Goal: Task Accomplishment & Management: Complete application form

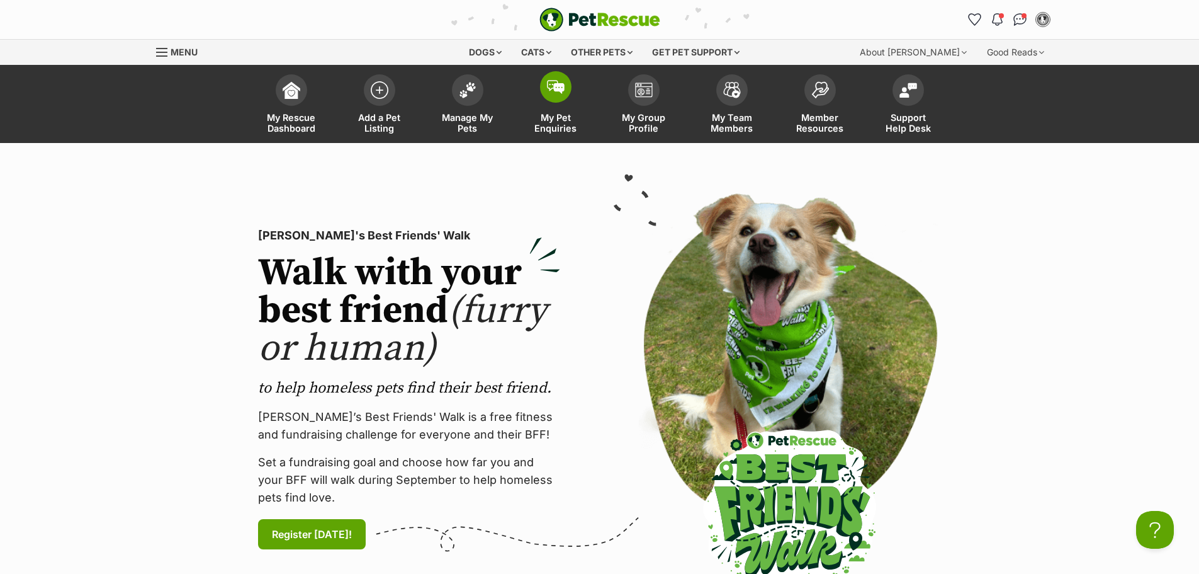
click at [560, 86] on img at bounding box center [556, 87] width 18 height 14
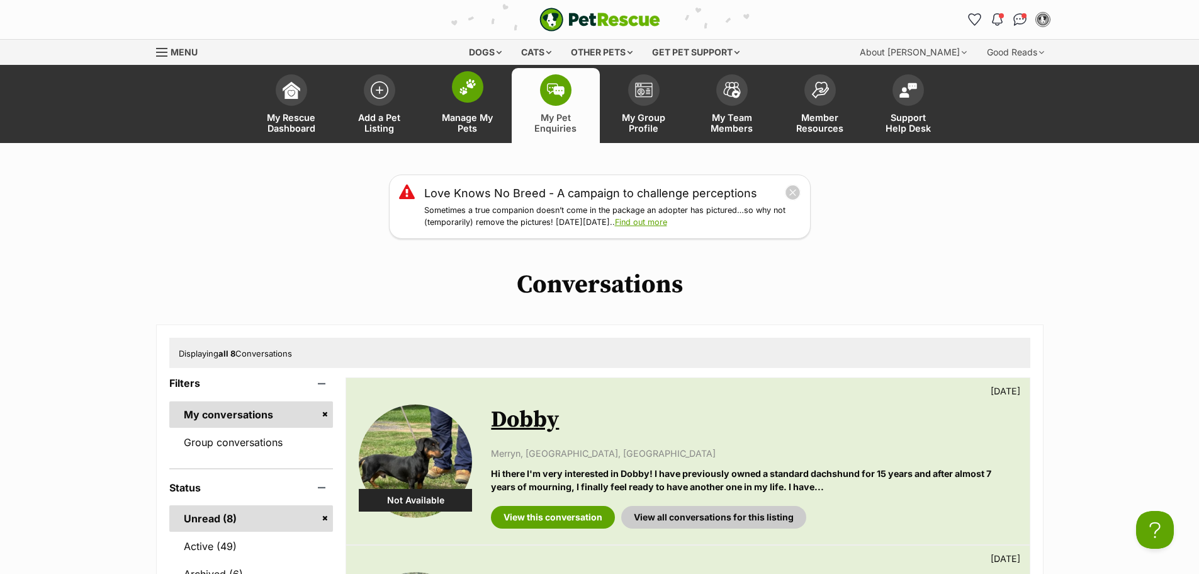
click at [468, 108] on link "Manage My Pets" at bounding box center [468, 105] width 88 height 75
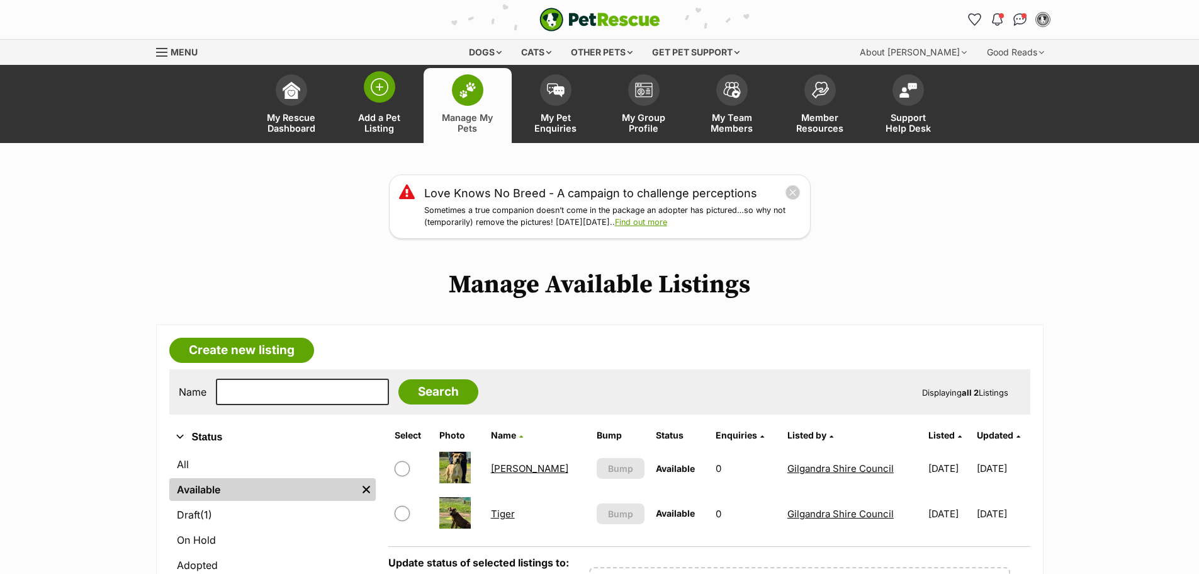
click at [378, 101] on span at bounding box center [379, 86] width 31 height 31
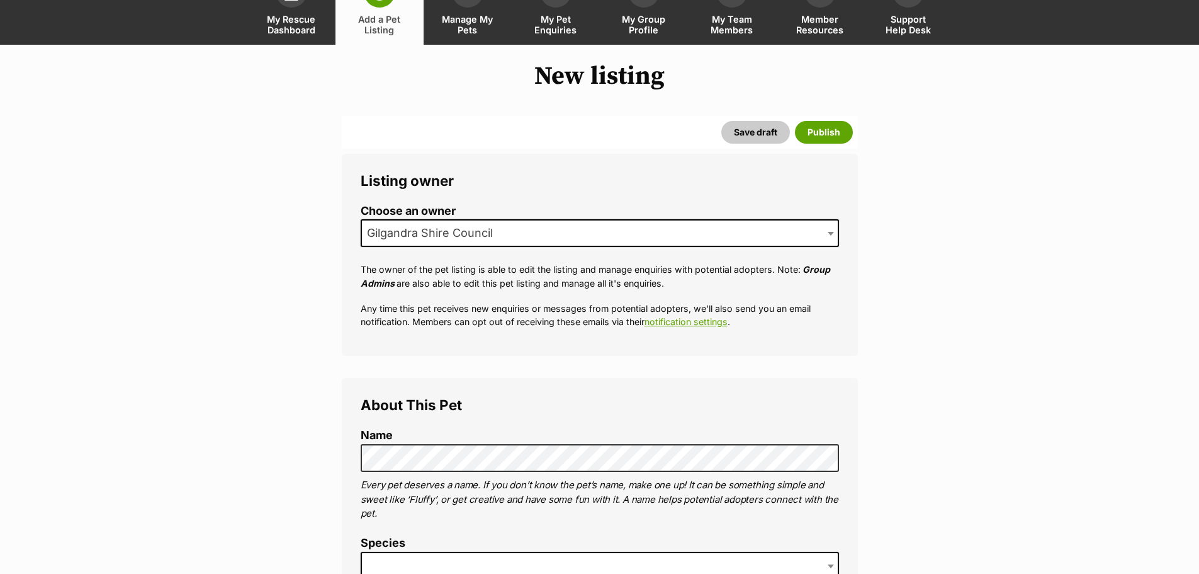
scroll to position [189, 0]
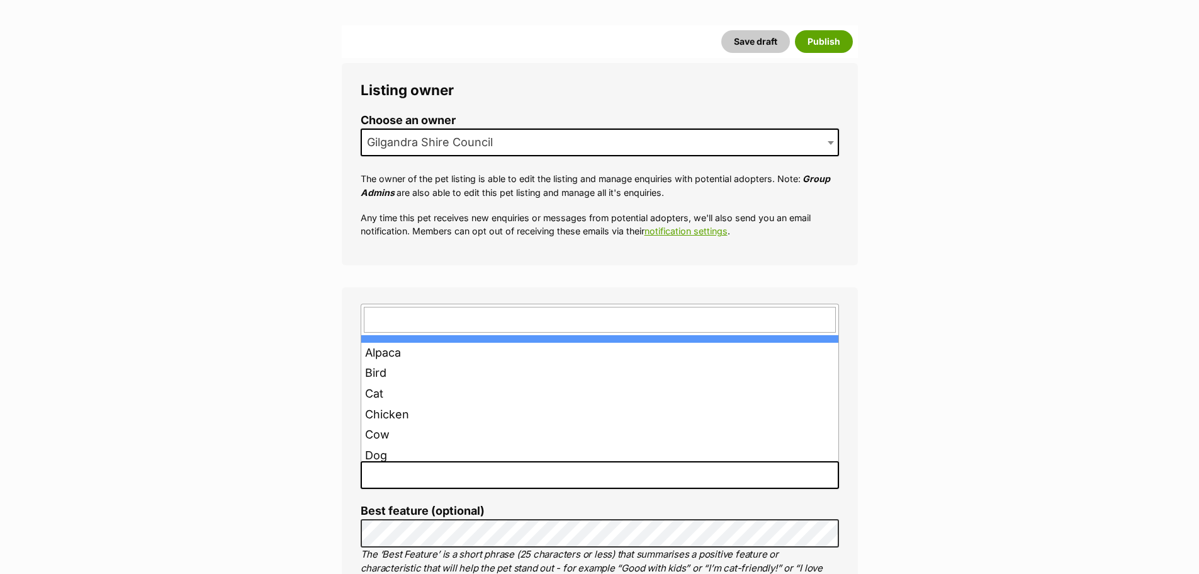
click at [419, 467] on span at bounding box center [600, 475] width 479 height 28
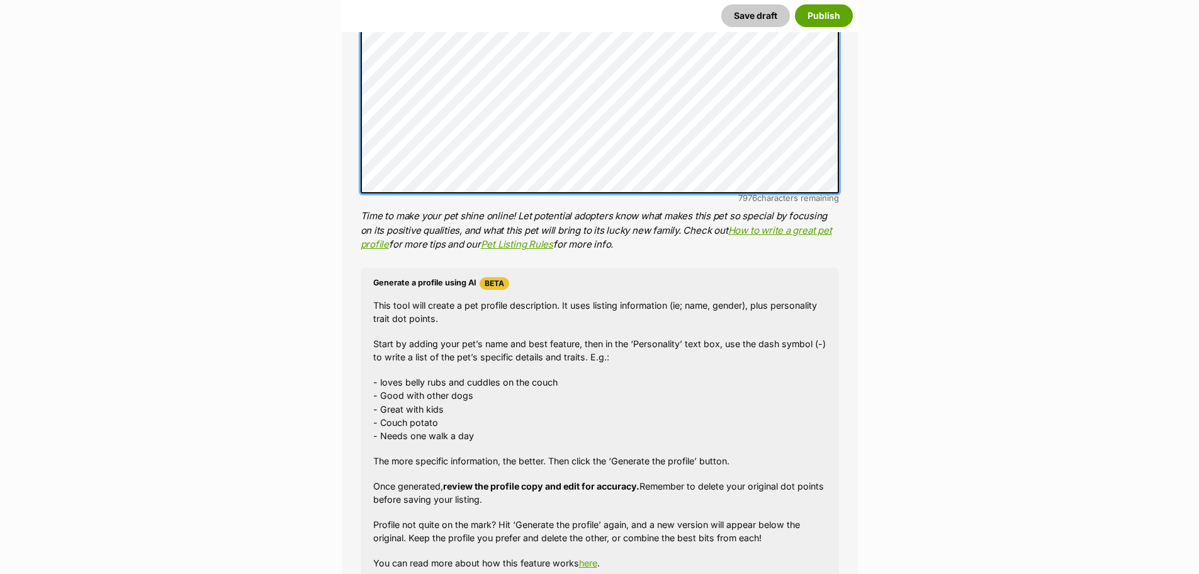
scroll to position [1007, 0]
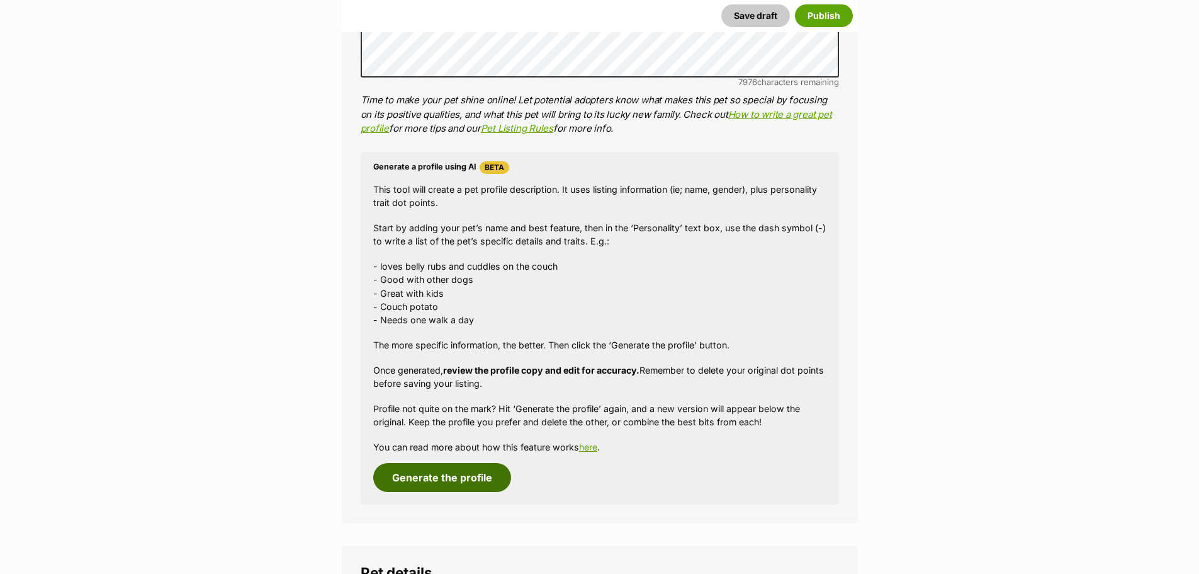
click at [409, 479] on button "Generate the profile" at bounding box center [442, 477] width 138 height 29
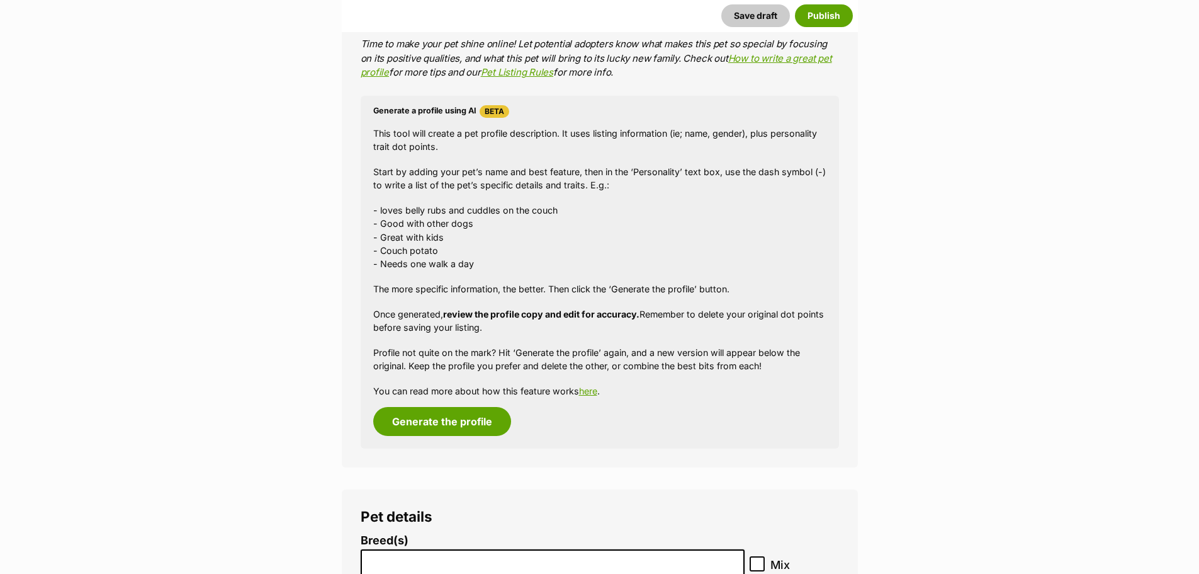
scroll to position [1070, 0]
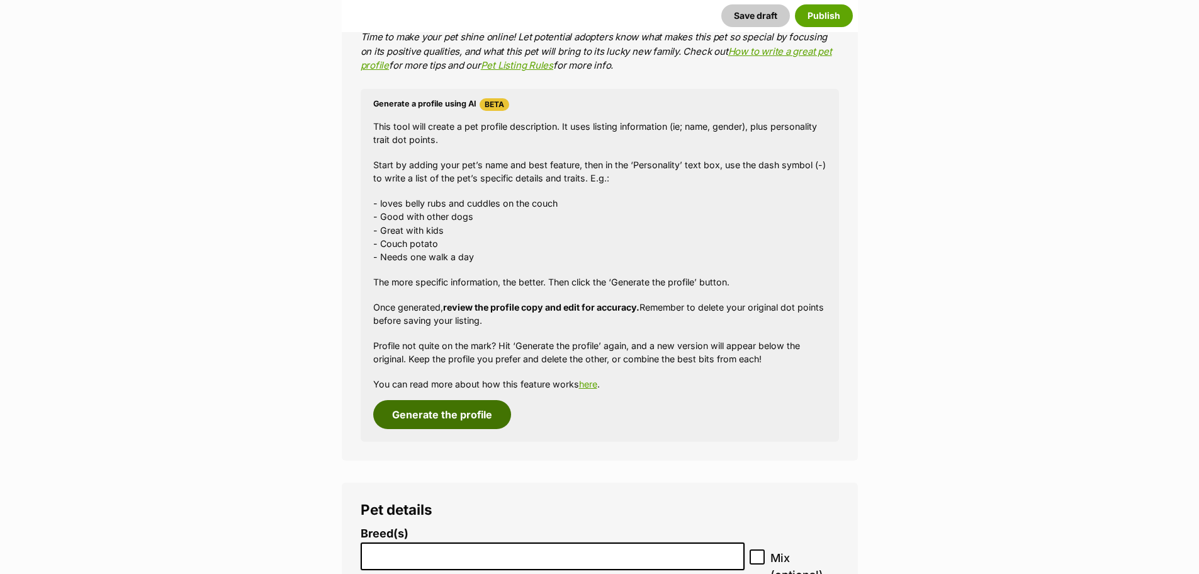
click at [452, 412] on button "Generate the profile" at bounding box center [442, 414] width 138 height 29
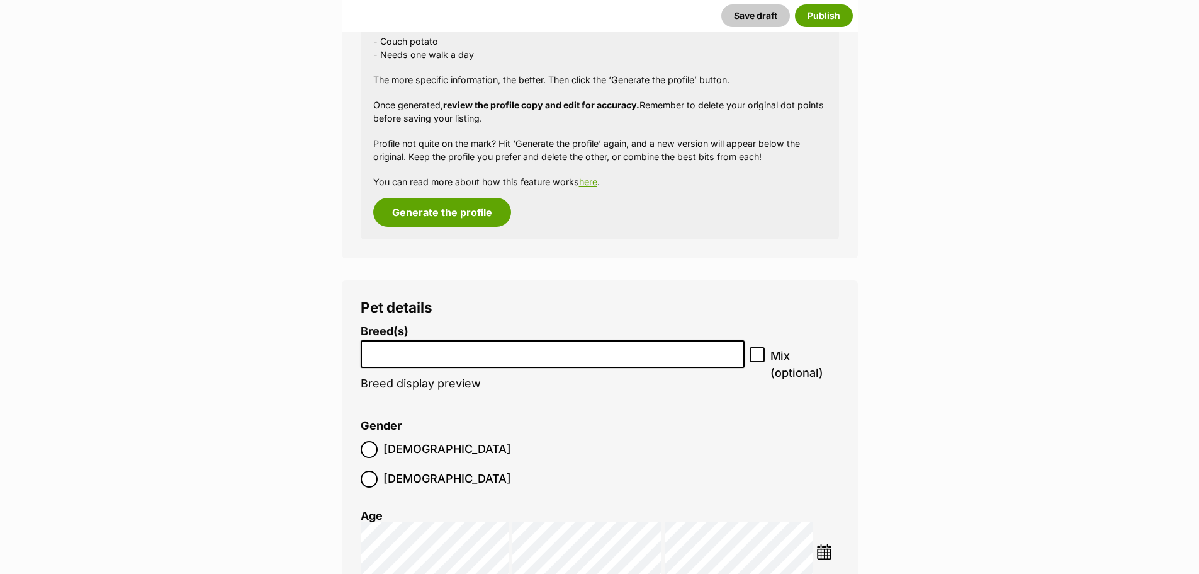
scroll to position [1290, 0]
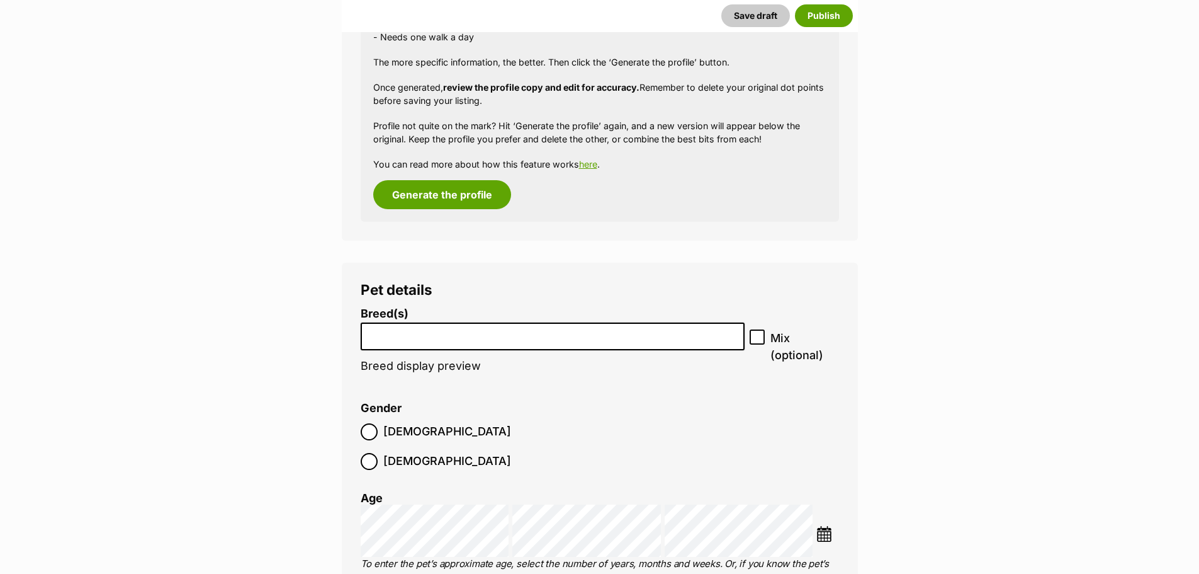
click at [623, 336] on input "search" at bounding box center [553, 333] width 376 height 13
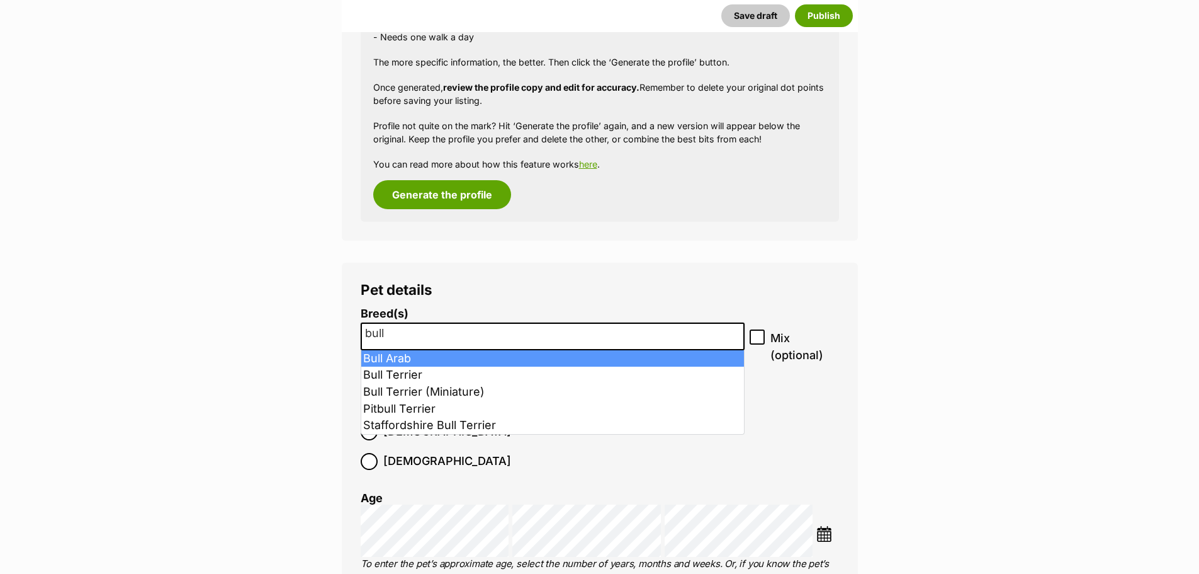
type input "bull"
select select "48"
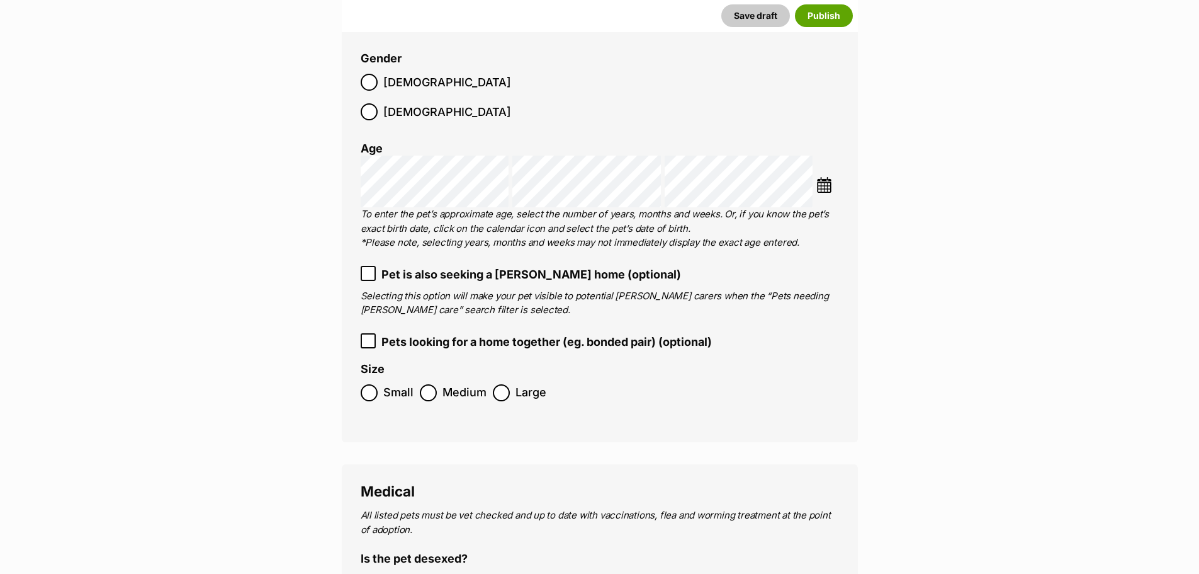
scroll to position [1731, 0]
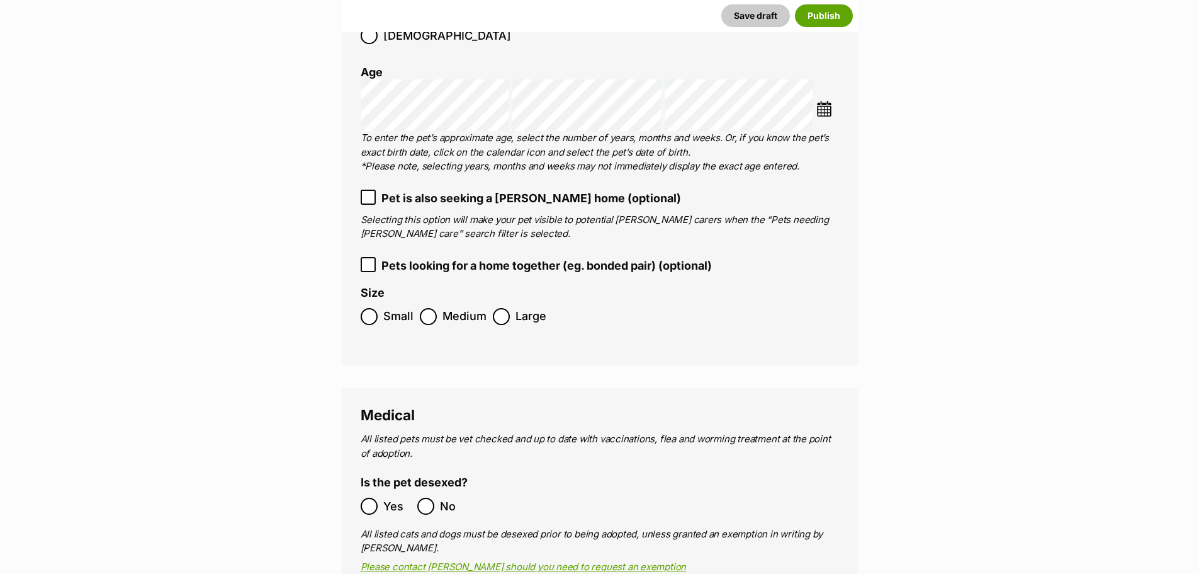
click at [490, 302] on ol "Small Medium Large" at bounding box center [600, 317] width 479 height 30
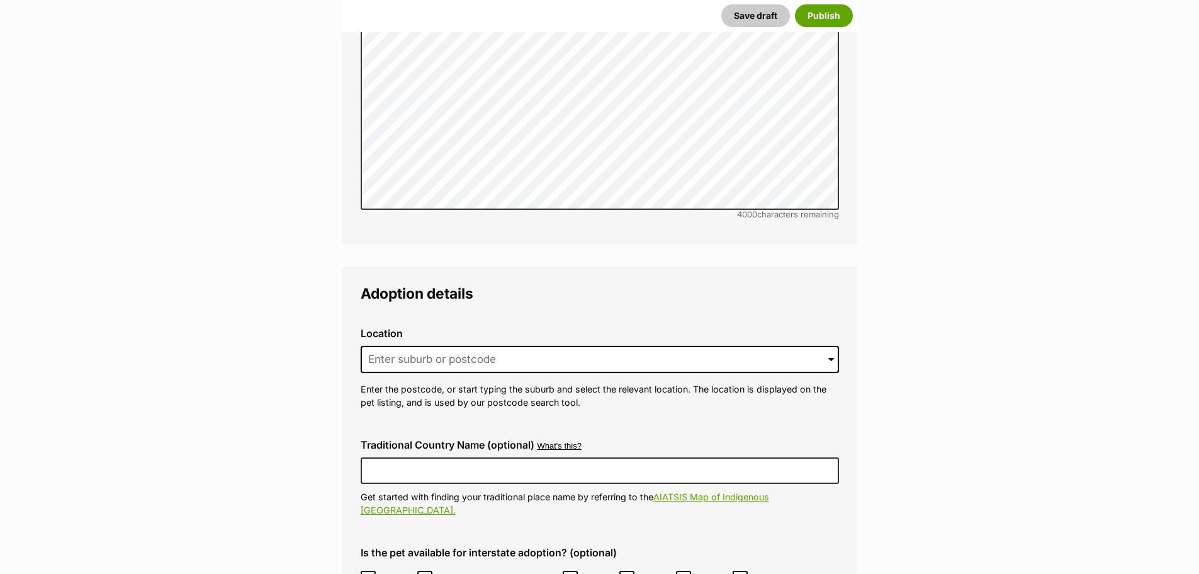
scroll to position [2675, 0]
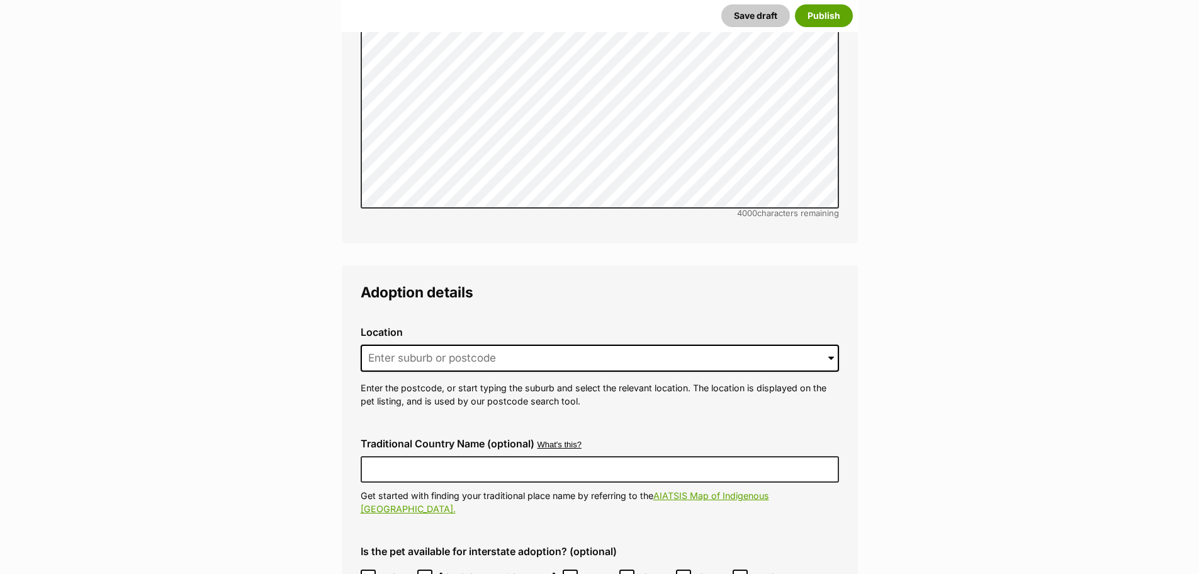
click at [830, 344] on span at bounding box center [832, 358] width 6 height 28
click at [832, 344] on span at bounding box center [832, 358] width 6 height 28
click at [494, 344] on input at bounding box center [600, 358] width 479 height 28
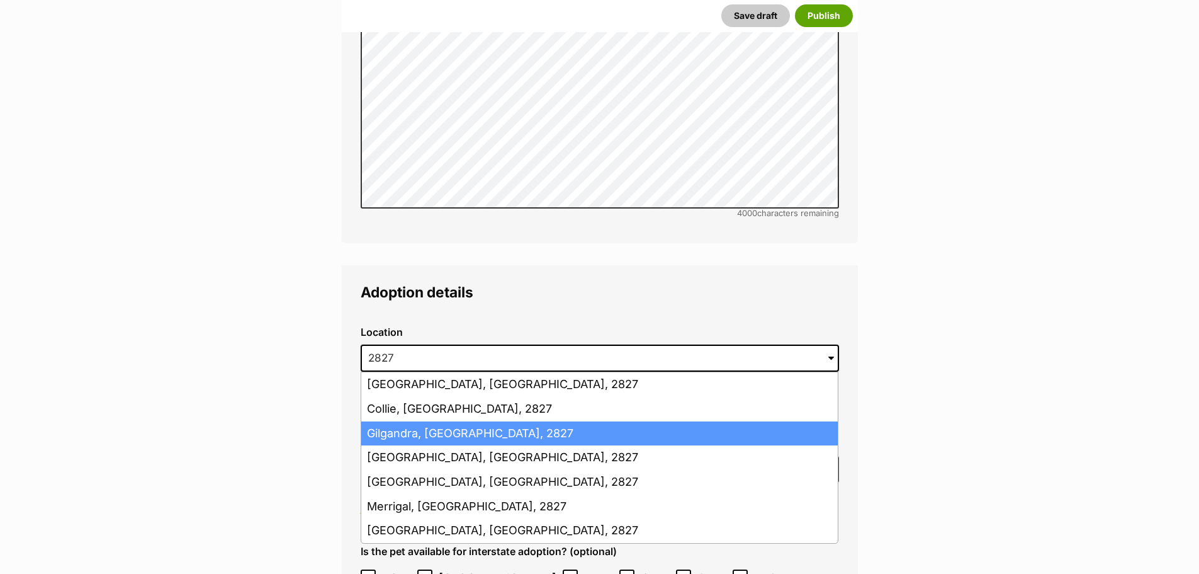
click at [455, 421] on li "Gilgandra, New South Wales, 2827" at bounding box center [599, 433] width 477 height 25
type input "Gilgandra, New South Wales, 2827"
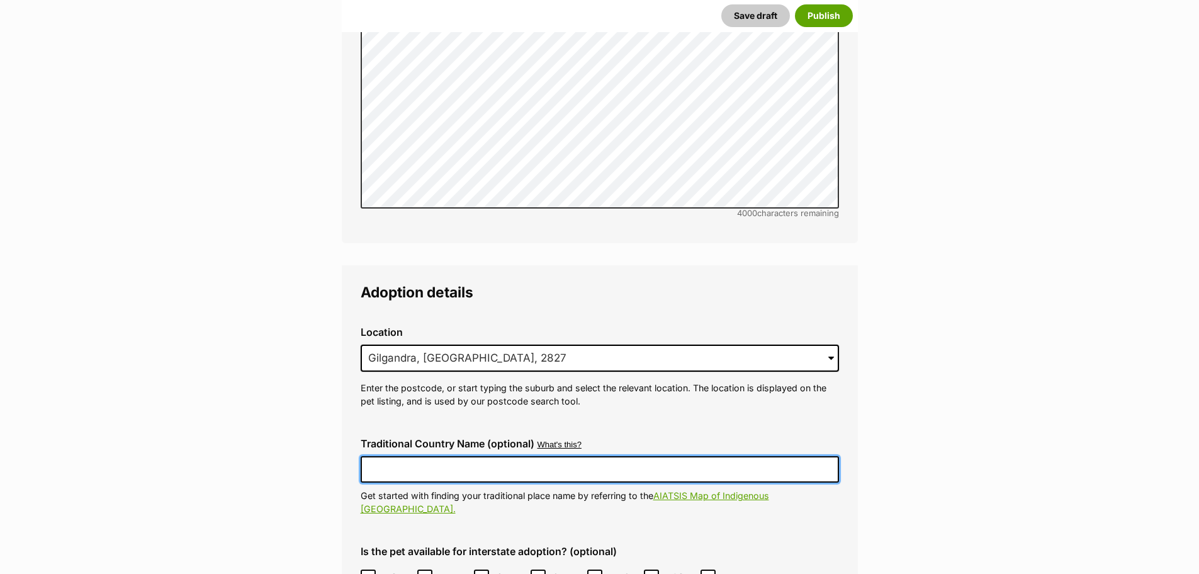
click at [461, 456] on input "Traditional Country Name (optional)" at bounding box center [600, 469] width 479 height 26
type input "Wiradjuri"
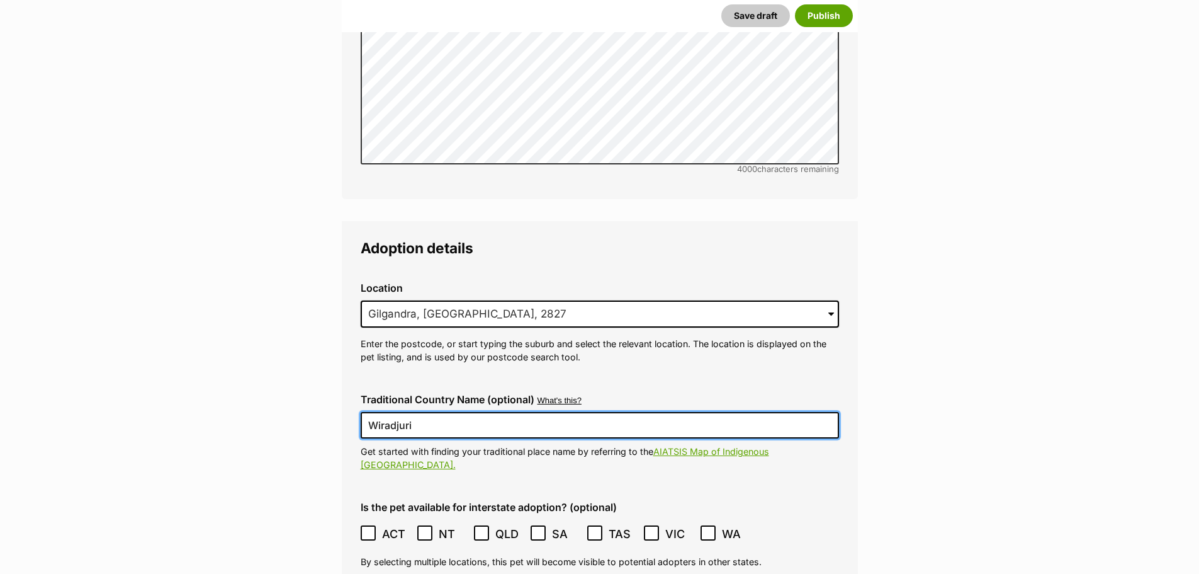
scroll to position [2801, 0]
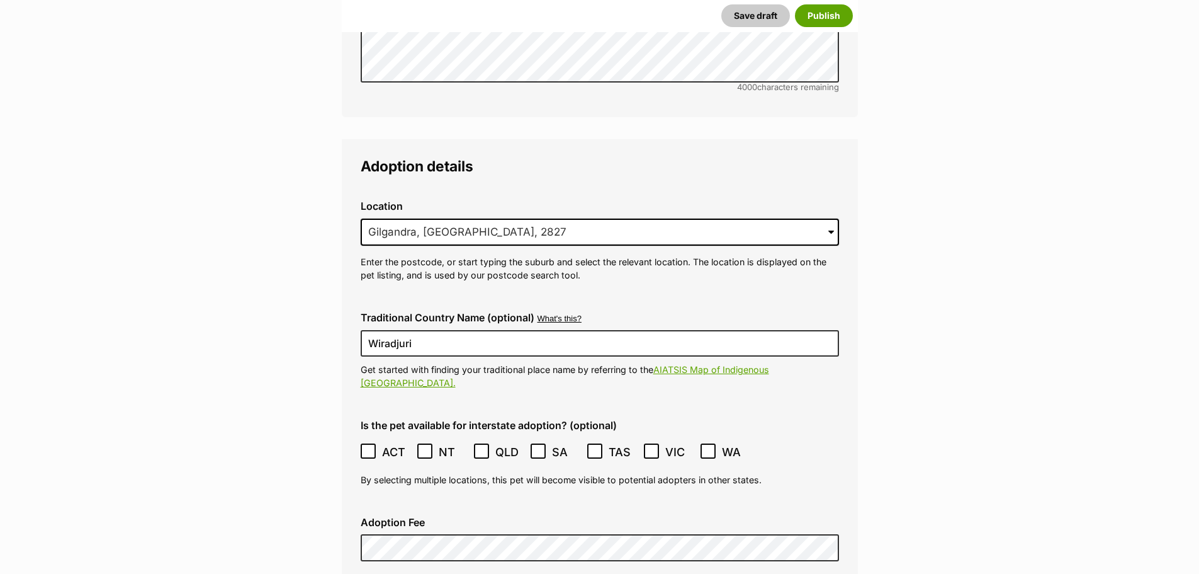
click at [367, 446] on icon at bounding box center [368, 450] width 9 height 9
click at [424, 446] on icon at bounding box center [425, 450] width 9 height 9
click at [482, 446] on icon at bounding box center [481, 450] width 9 height 9
click at [538, 446] on icon at bounding box center [538, 450] width 9 height 9
click at [591, 446] on icon at bounding box center [595, 450] width 9 height 9
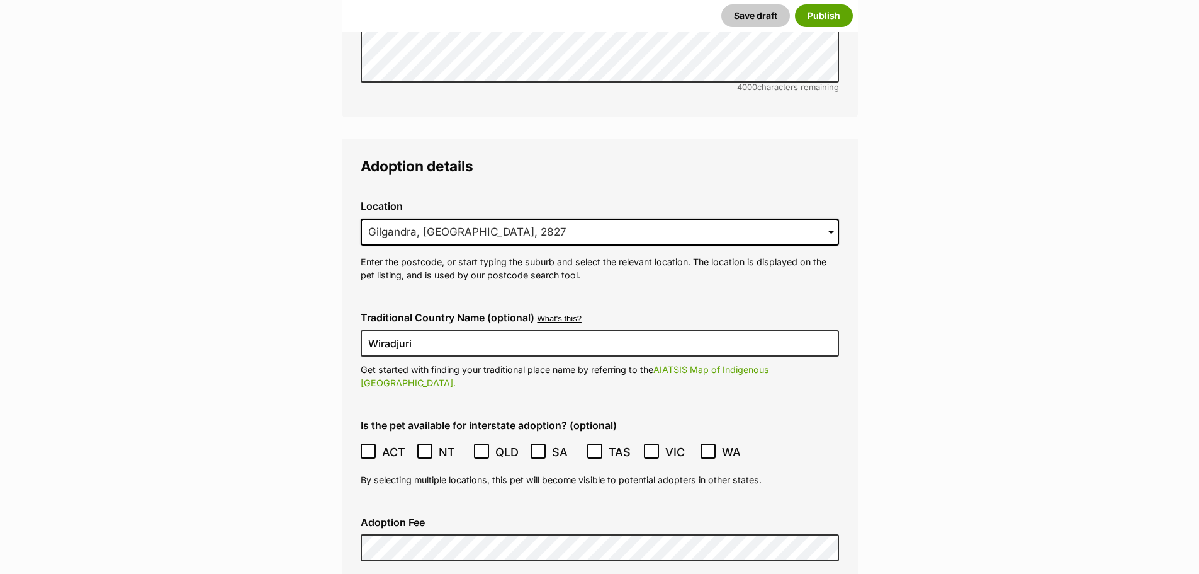
click at [718, 443] on label "WA" at bounding box center [726, 451] width 50 height 17
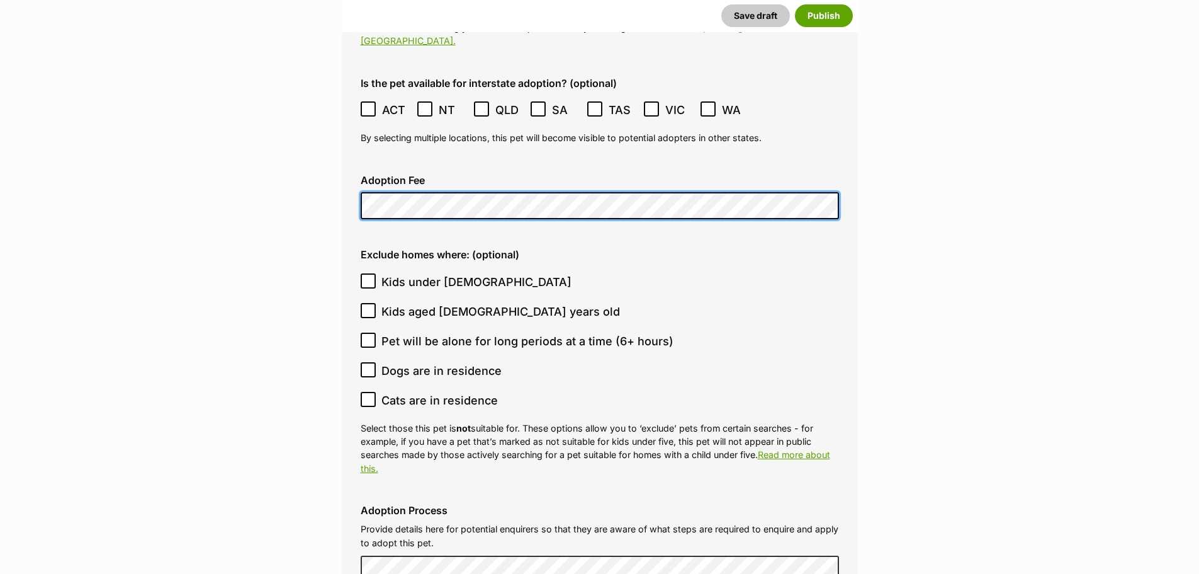
scroll to position [3179, 0]
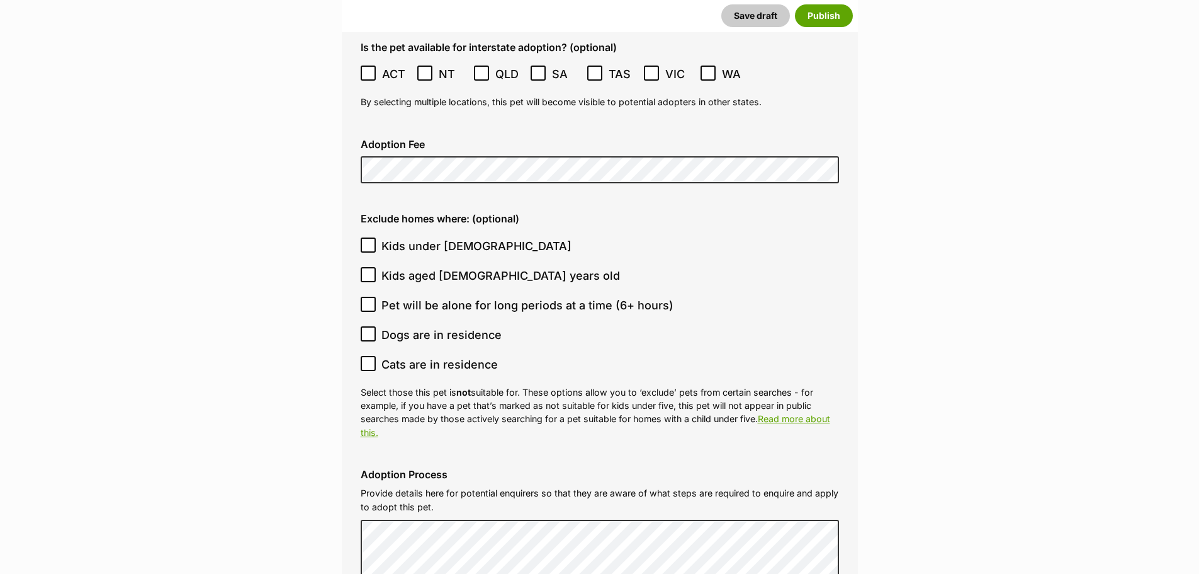
click at [372, 241] on icon at bounding box center [368, 245] width 9 height 9
click at [372, 237] on input "Kids under 5 years old" at bounding box center [368, 244] width 15 height 15
checkbox input "true"
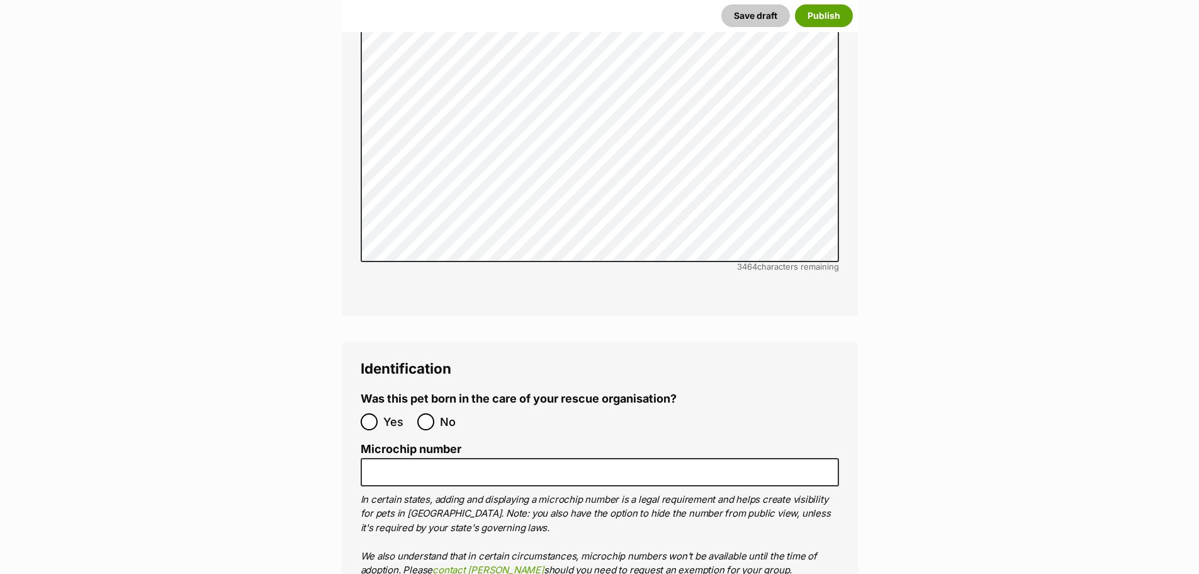
scroll to position [3809, 0]
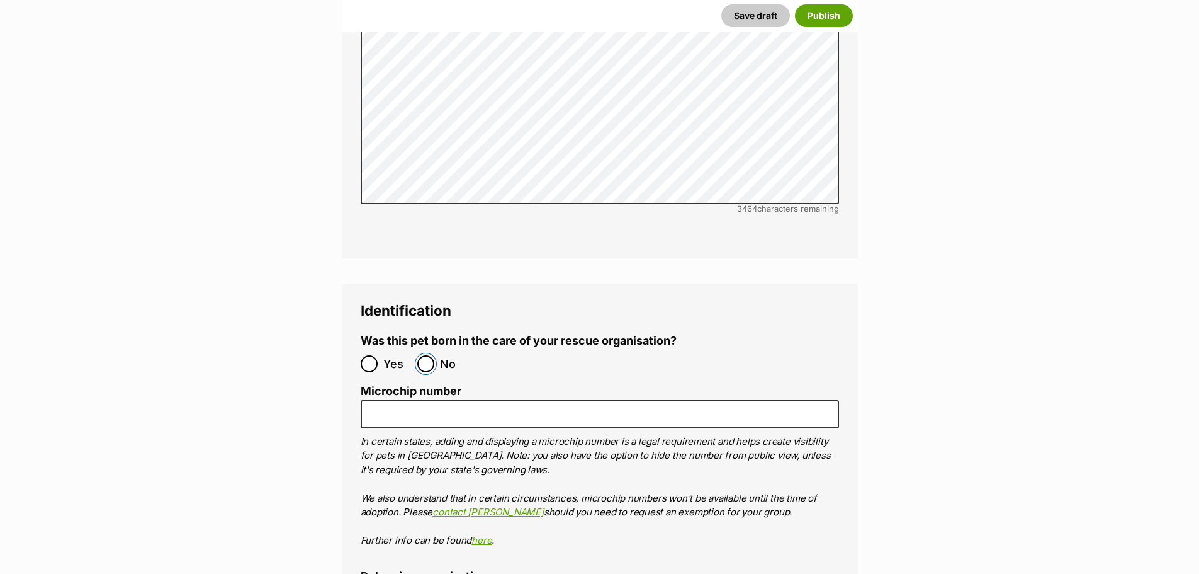
click at [428, 355] on input "No" at bounding box center [425, 363] width 17 height 17
radio input "true"
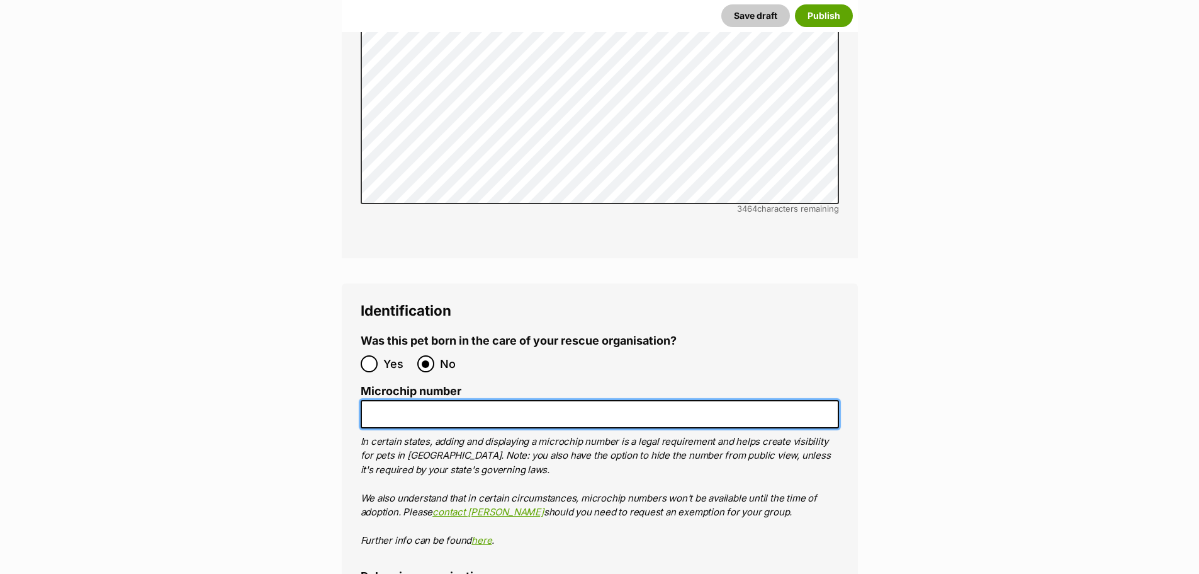
click at [386, 400] on input "Microchip number" at bounding box center [600, 414] width 479 height 28
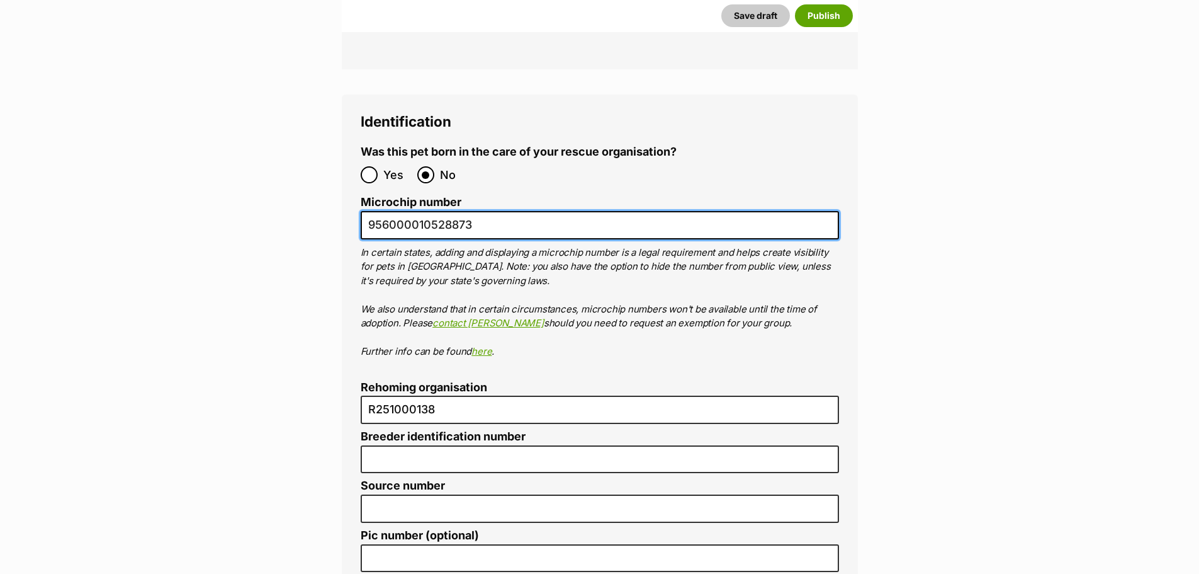
scroll to position [4060, 0]
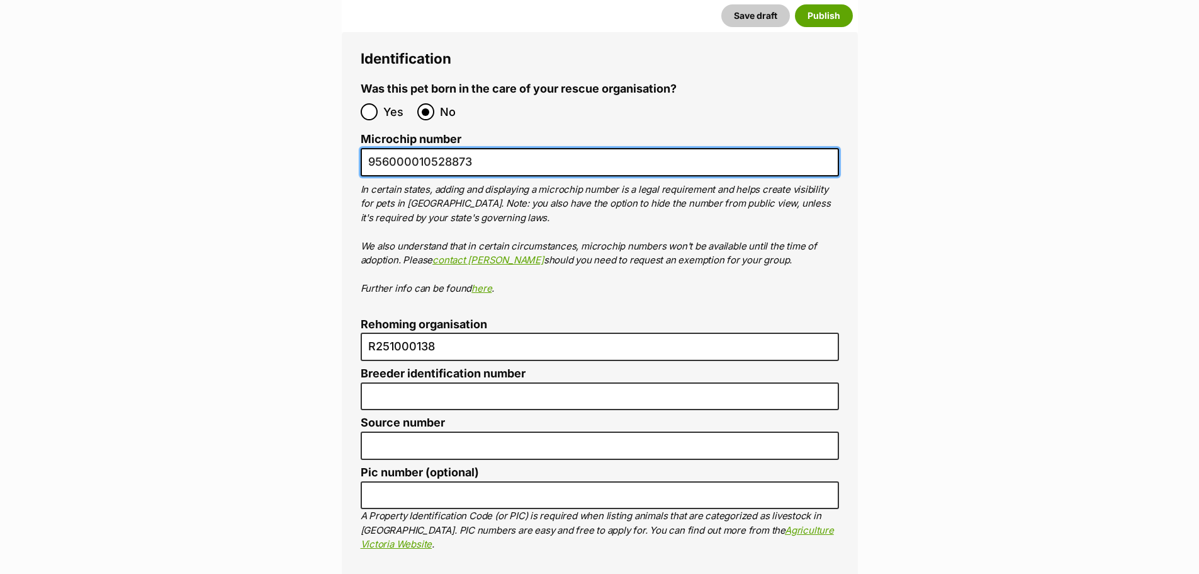
type input "956000010528873"
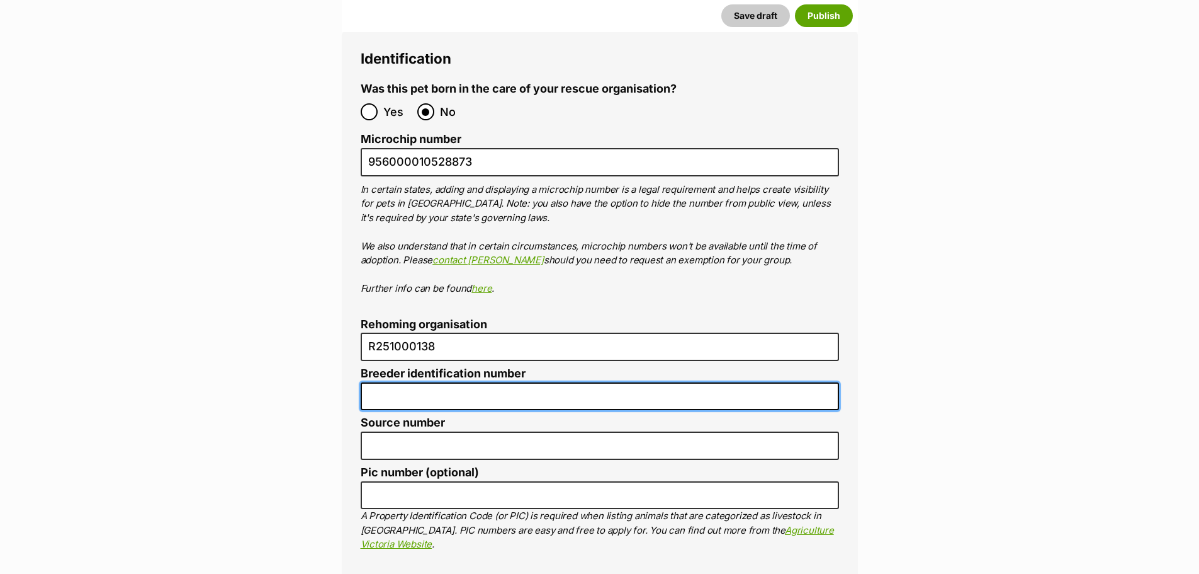
click at [421, 382] on input "Breeder identification number" at bounding box center [600, 396] width 479 height 28
type input "R251000138"
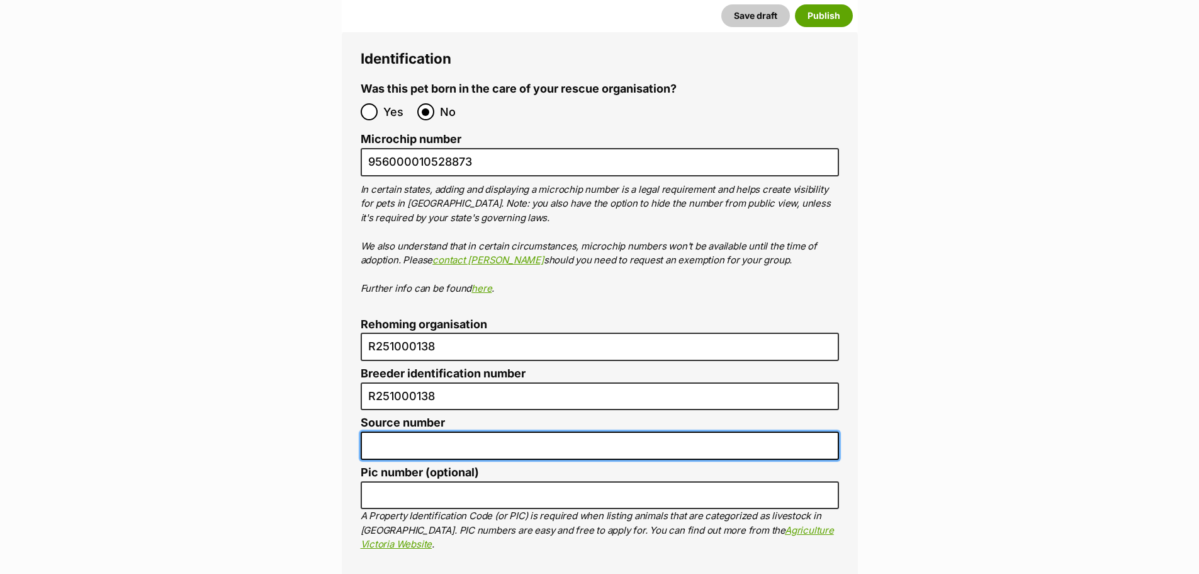
click at [433, 431] on input "Source number" at bounding box center [600, 445] width 479 height 28
type input "R251000138"
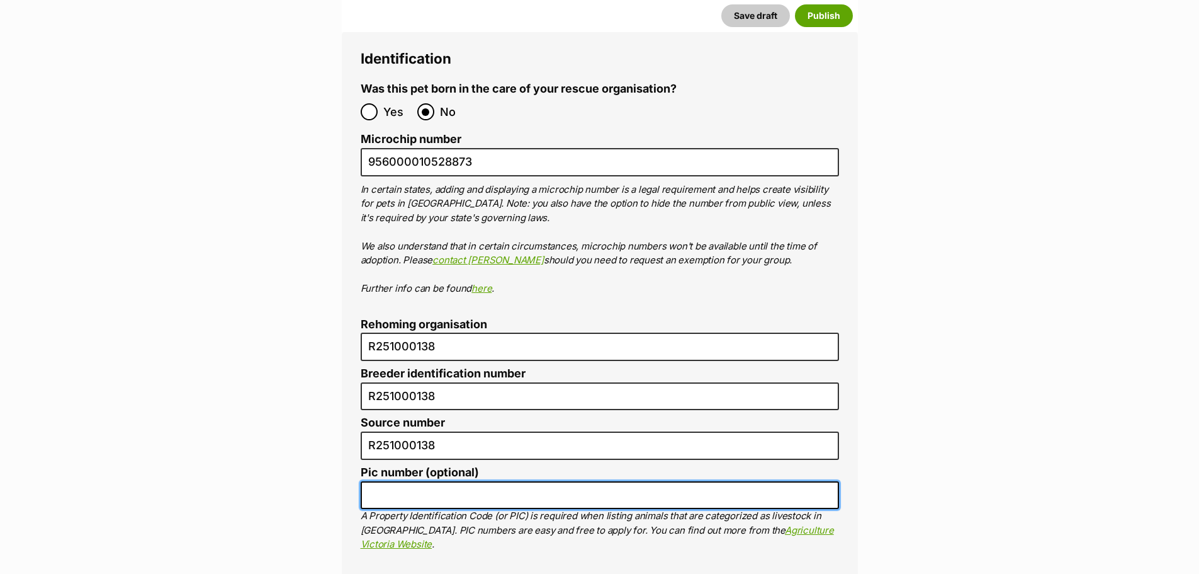
click at [429, 481] on input "Pic number (optional)" at bounding box center [600, 495] width 479 height 28
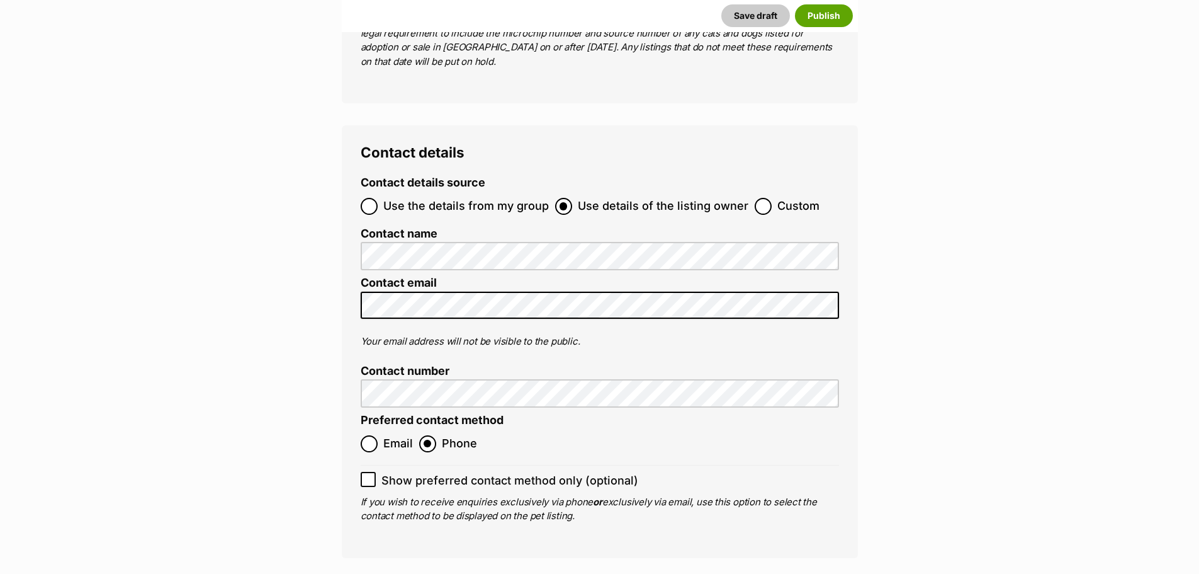
scroll to position [4879, 0]
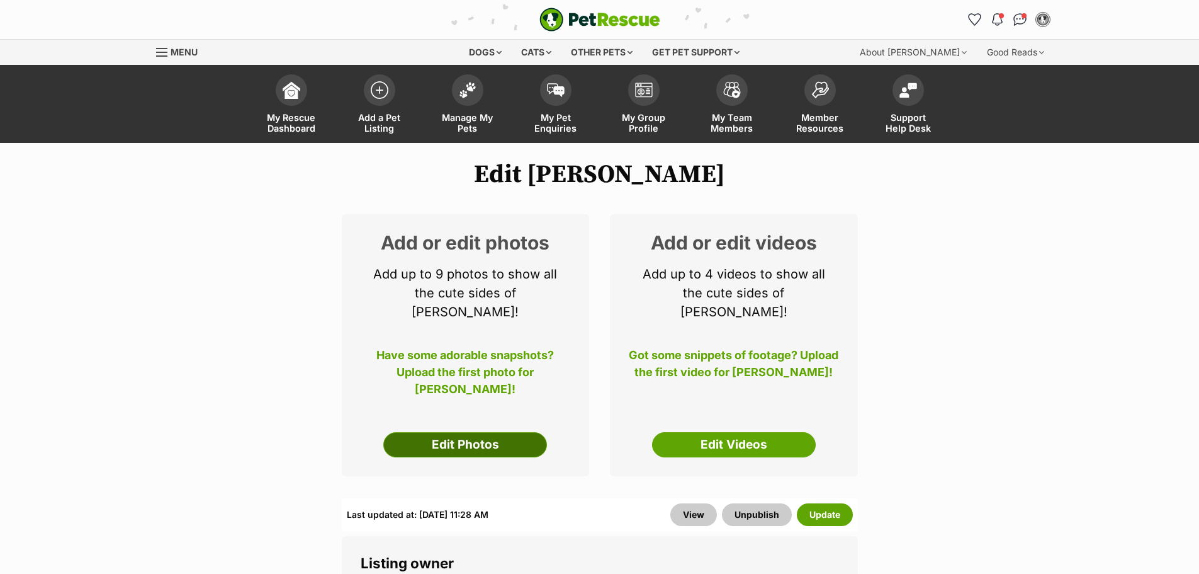
click at [490, 432] on link "Edit Photos" at bounding box center [465, 444] width 164 height 25
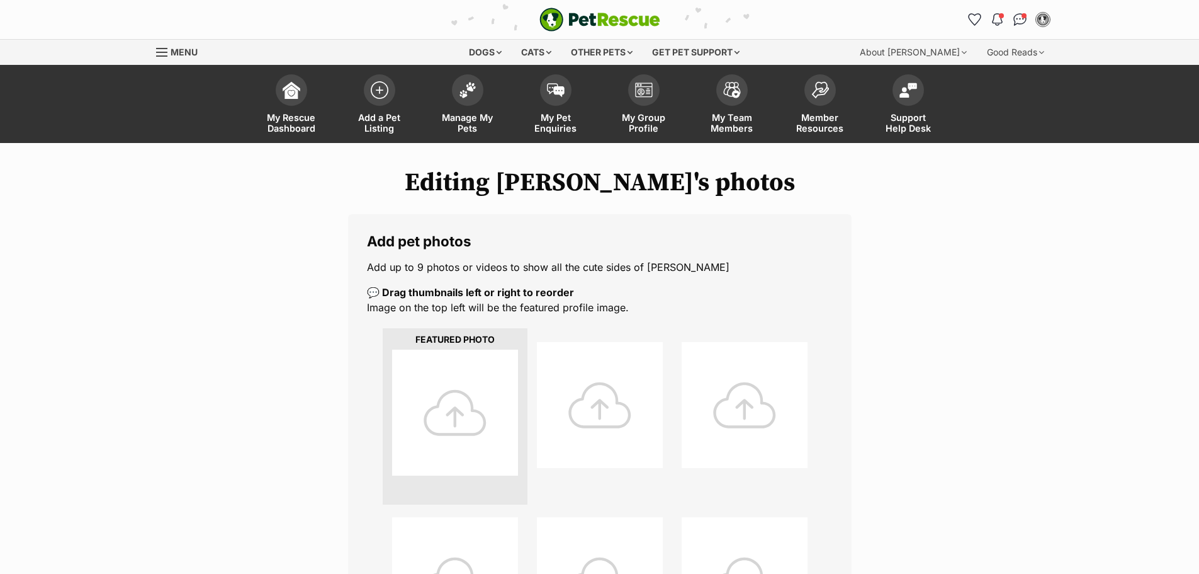
click at [454, 392] on div at bounding box center [455, 412] width 126 height 126
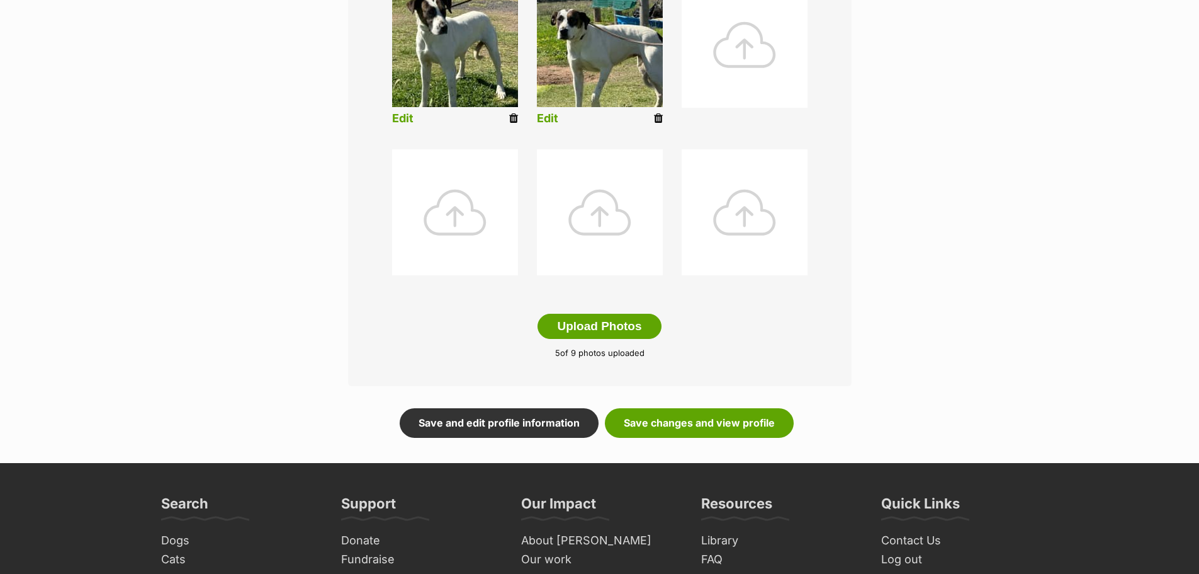
scroll to position [567, 0]
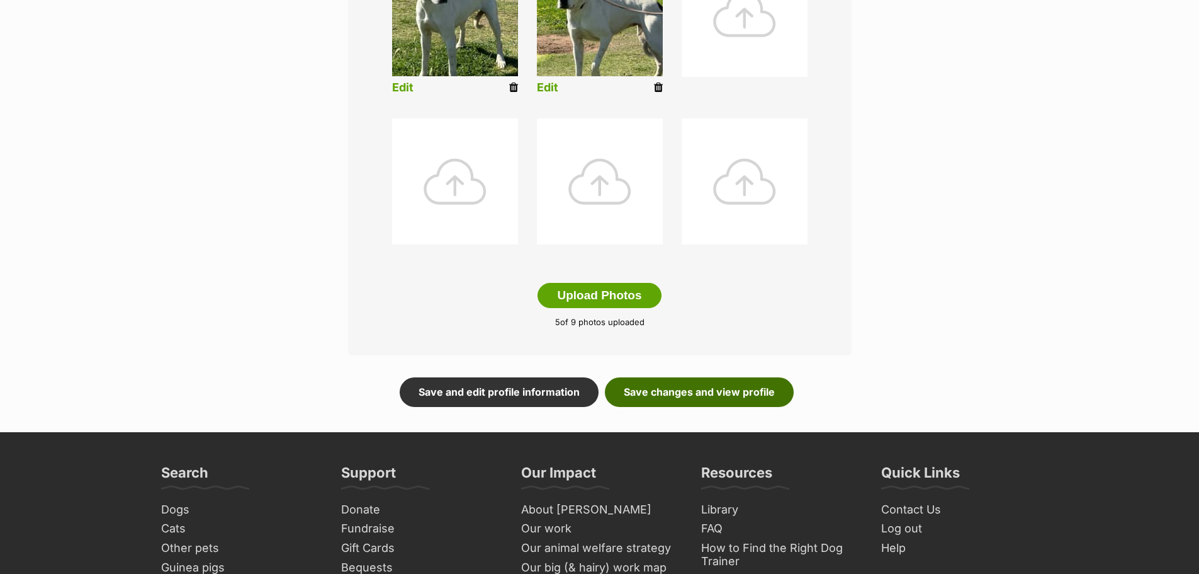
click at [702, 394] on link "Save changes and view profile" at bounding box center [699, 391] width 189 height 29
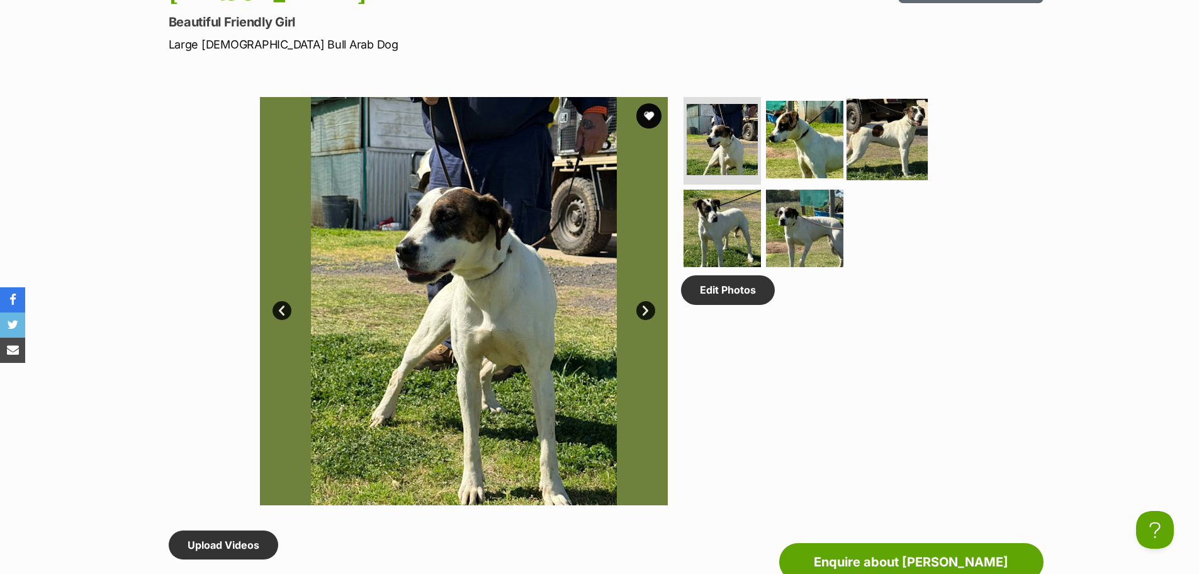
click at [858, 143] on img at bounding box center [887, 138] width 81 height 81
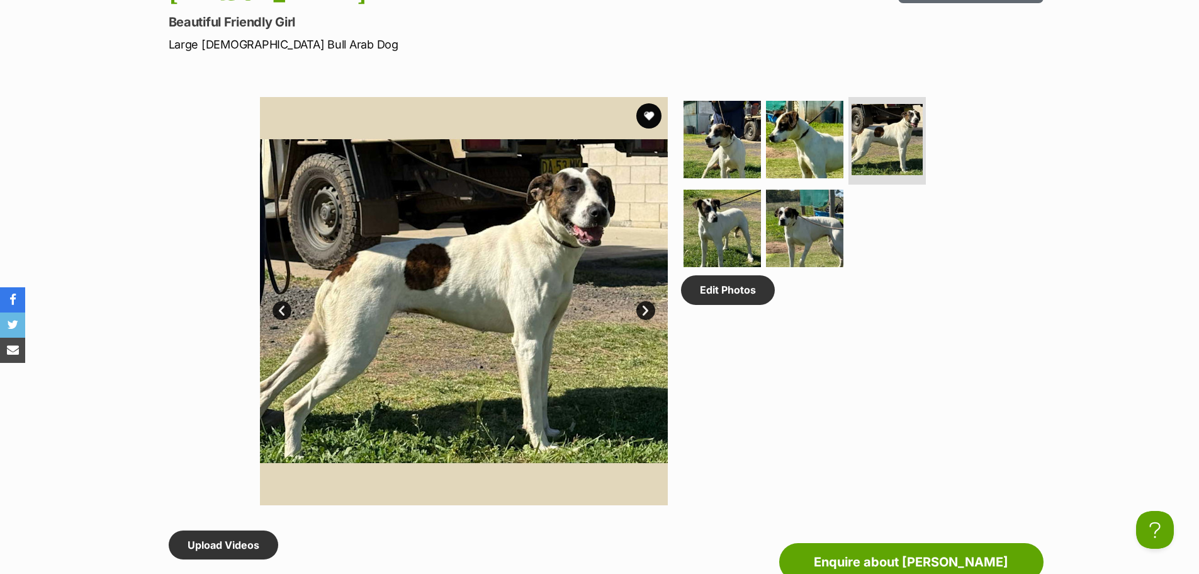
click at [735, 365] on div "Edit Photos" at bounding box center [810, 301] width 258 height 408
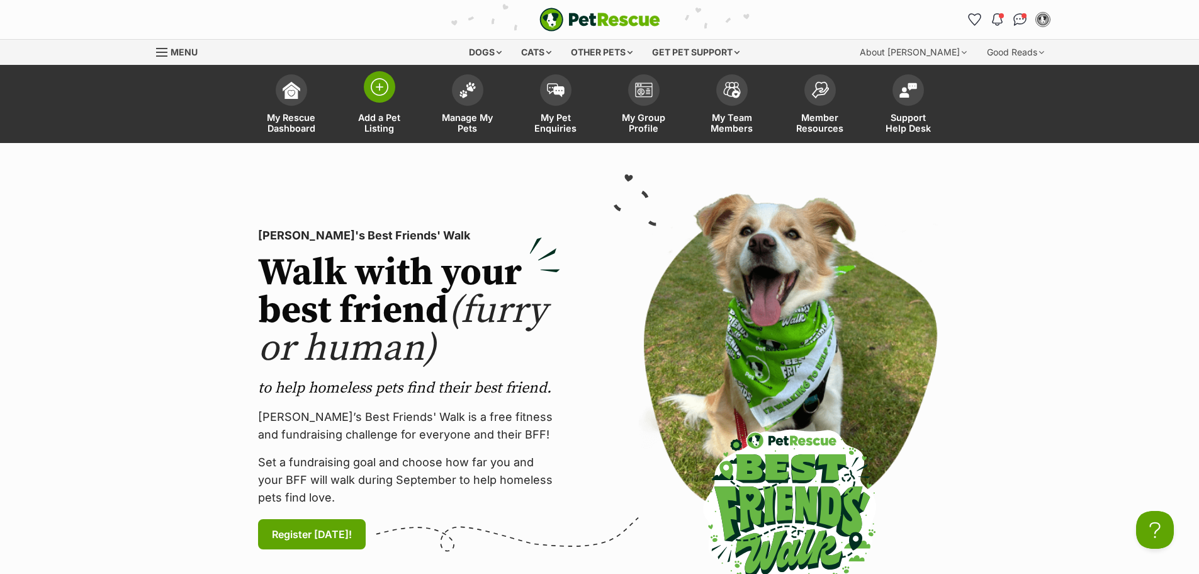
click at [383, 105] on link "Add a Pet Listing" at bounding box center [380, 105] width 88 height 75
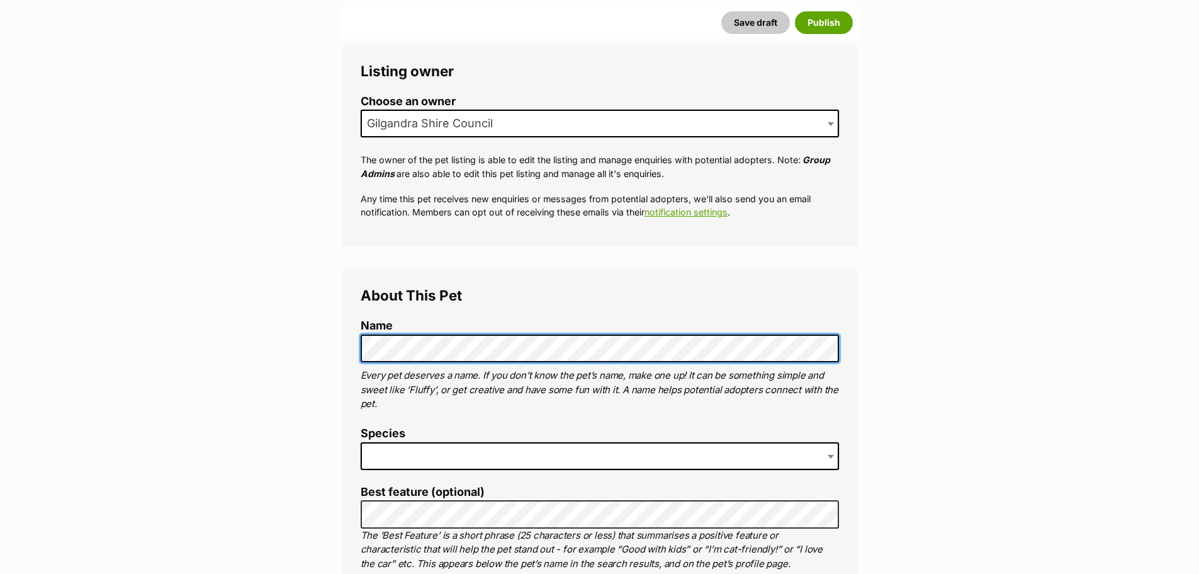
scroll to position [189, 0]
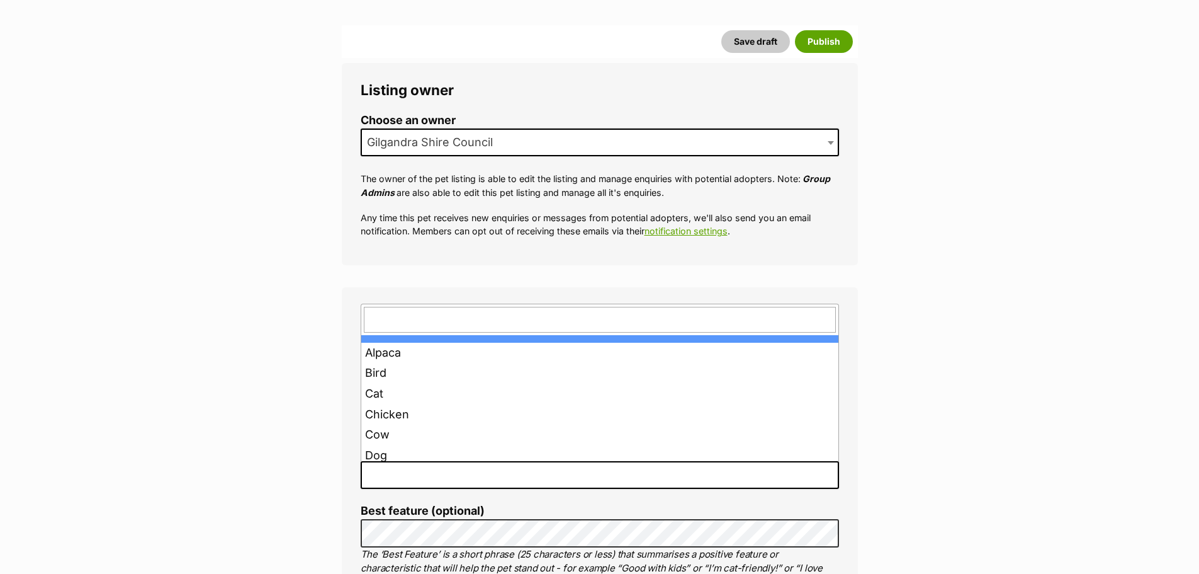
click at [400, 471] on span at bounding box center [600, 475] width 479 height 28
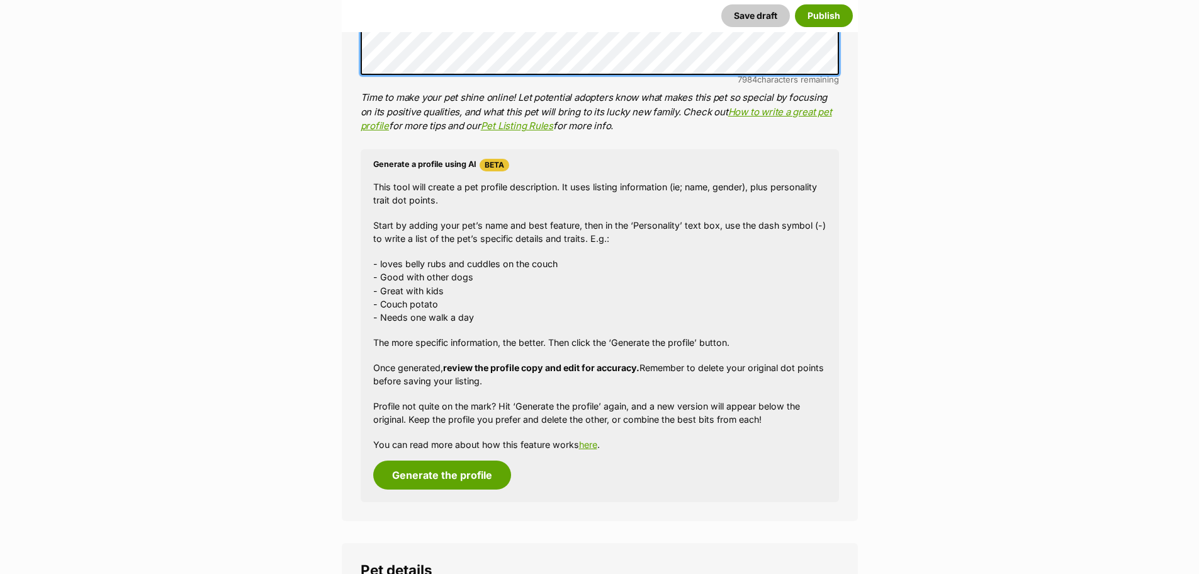
scroll to position [1070, 0]
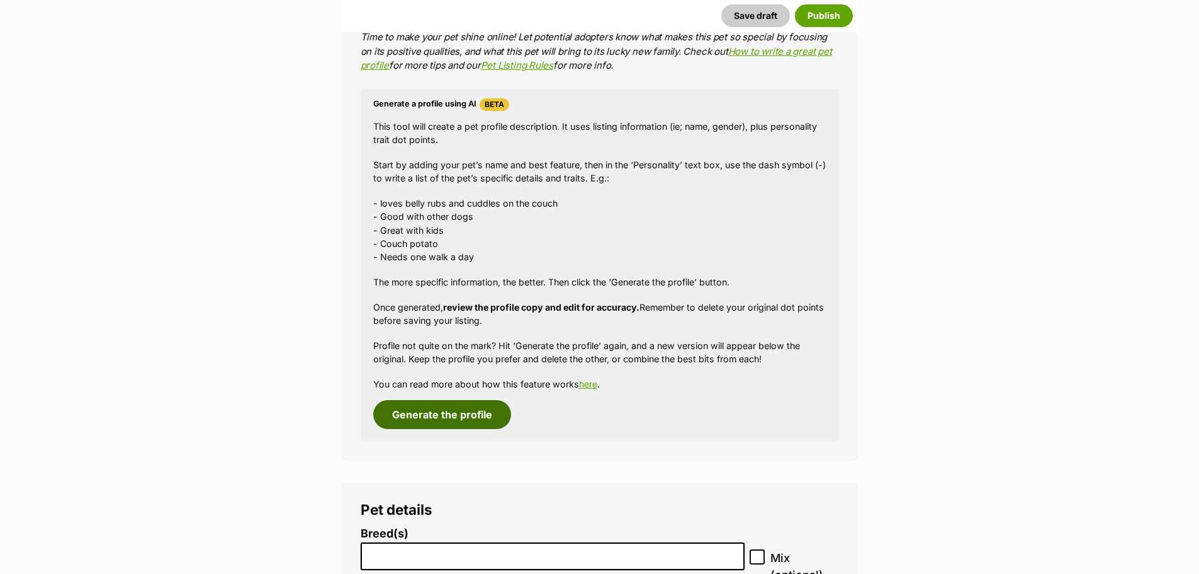
click at [399, 415] on button "Generate the profile" at bounding box center [442, 414] width 138 height 29
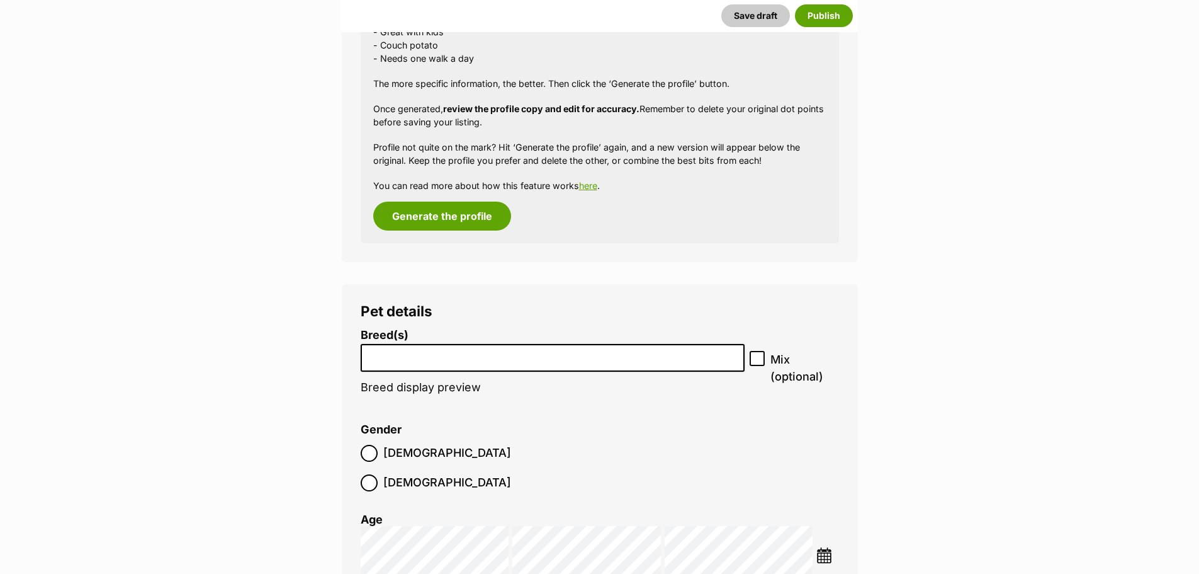
scroll to position [1290, 0]
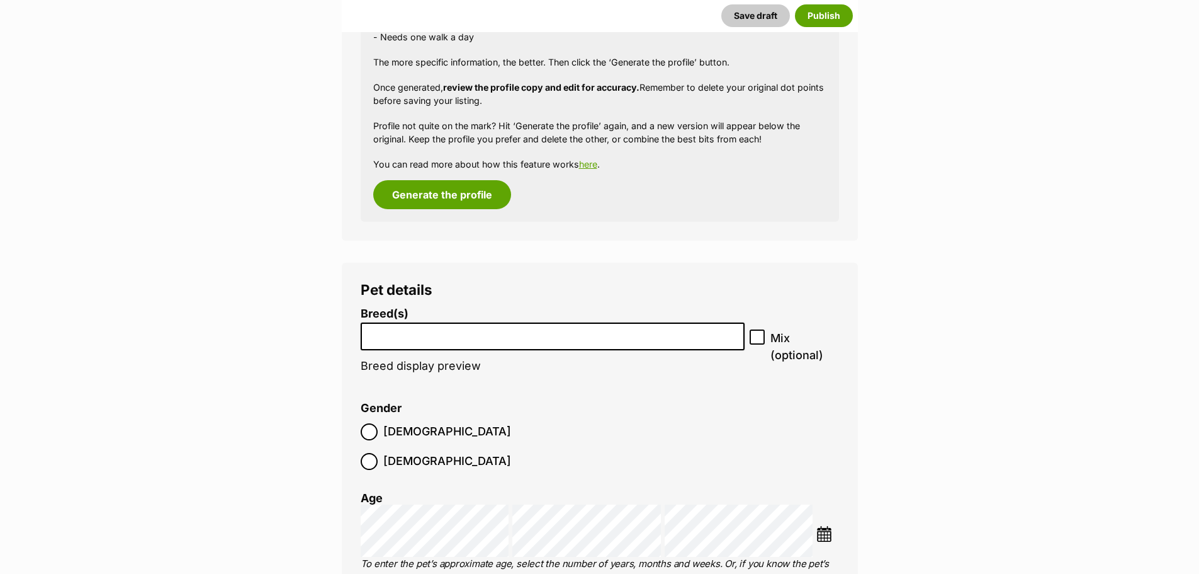
click at [660, 341] on li at bounding box center [553, 337] width 376 height 26
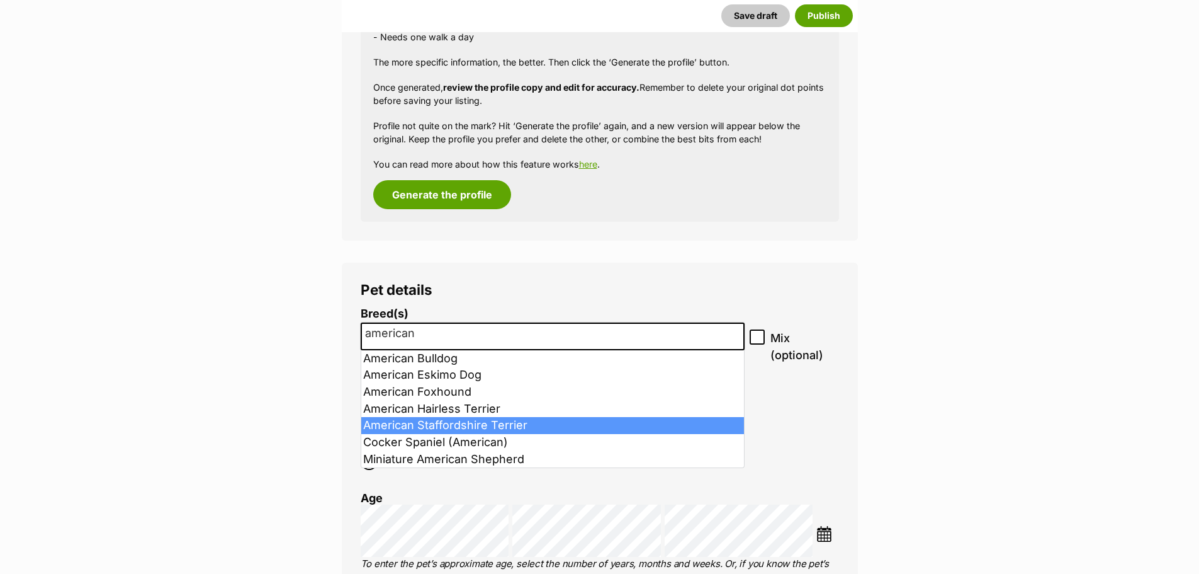
type input "american"
select select "9"
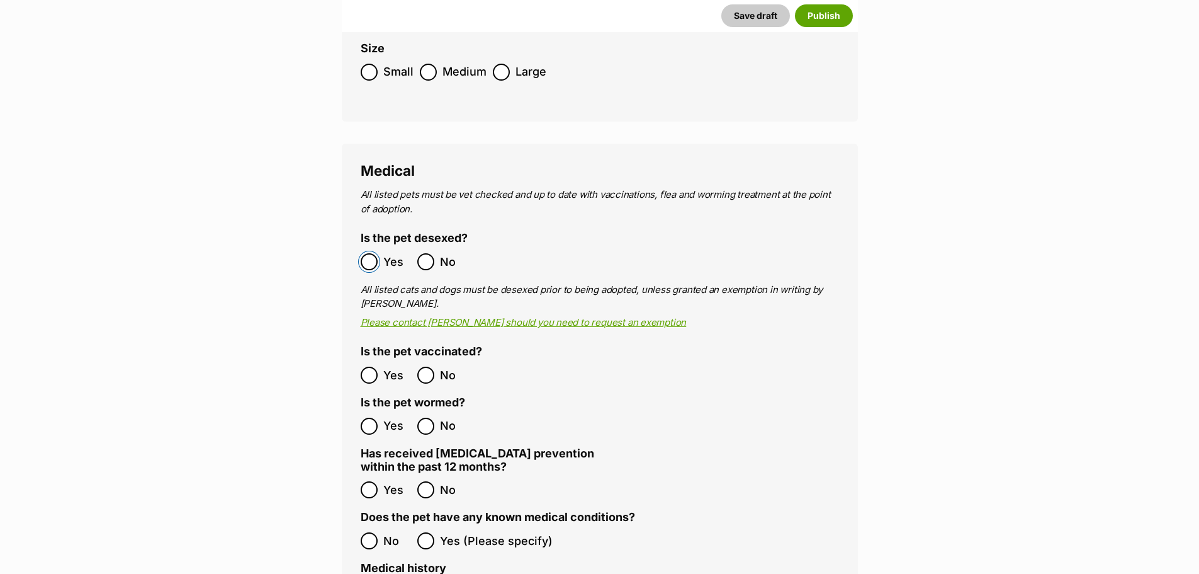
scroll to position [1983, 0]
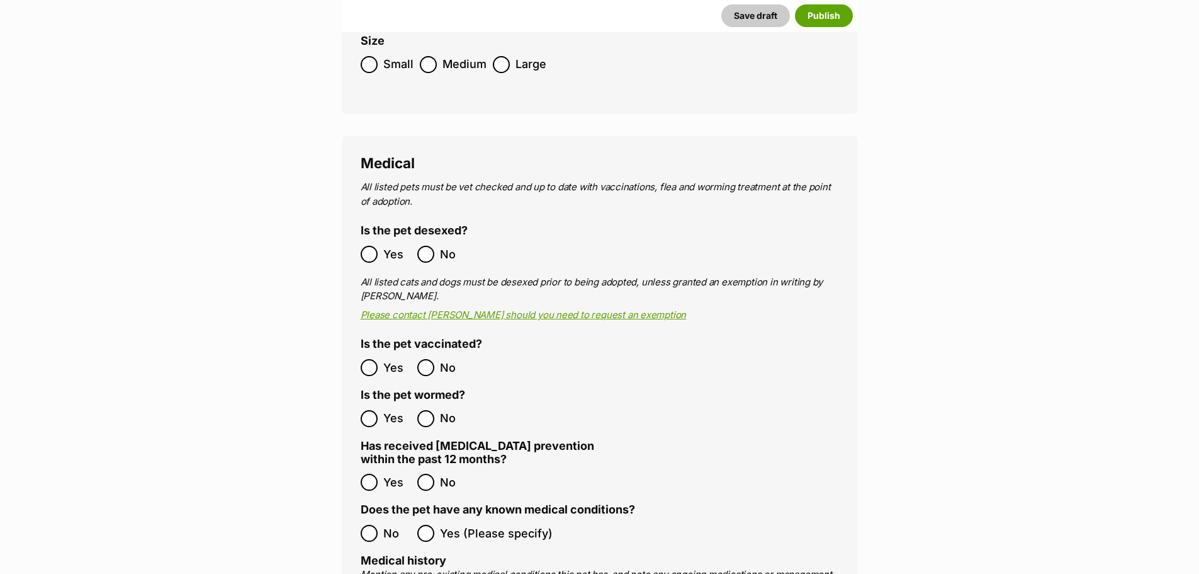
click at [366, 467] on ol "Yes No" at bounding box center [480, 482] width 239 height 30
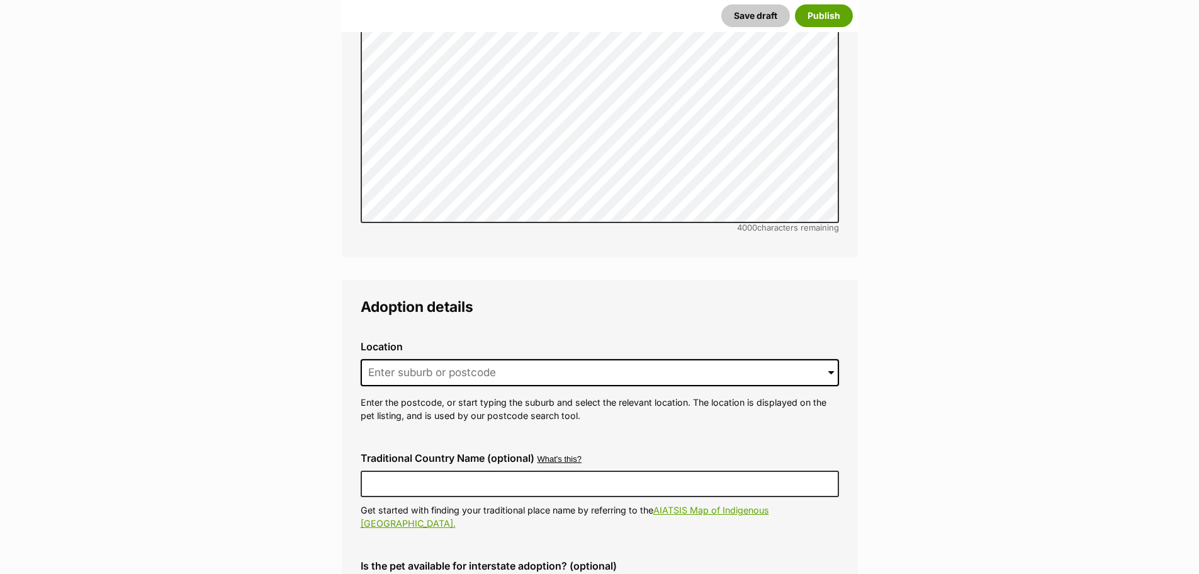
scroll to position [2675, 0]
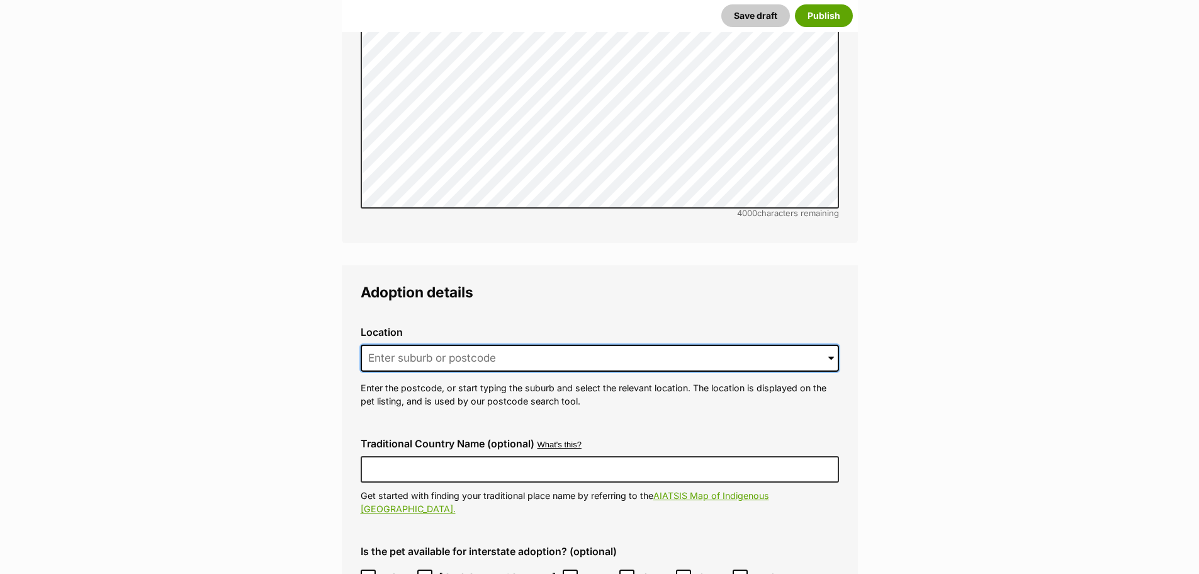
click at [518, 344] on input at bounding box center [600, 358] width 479 height 28
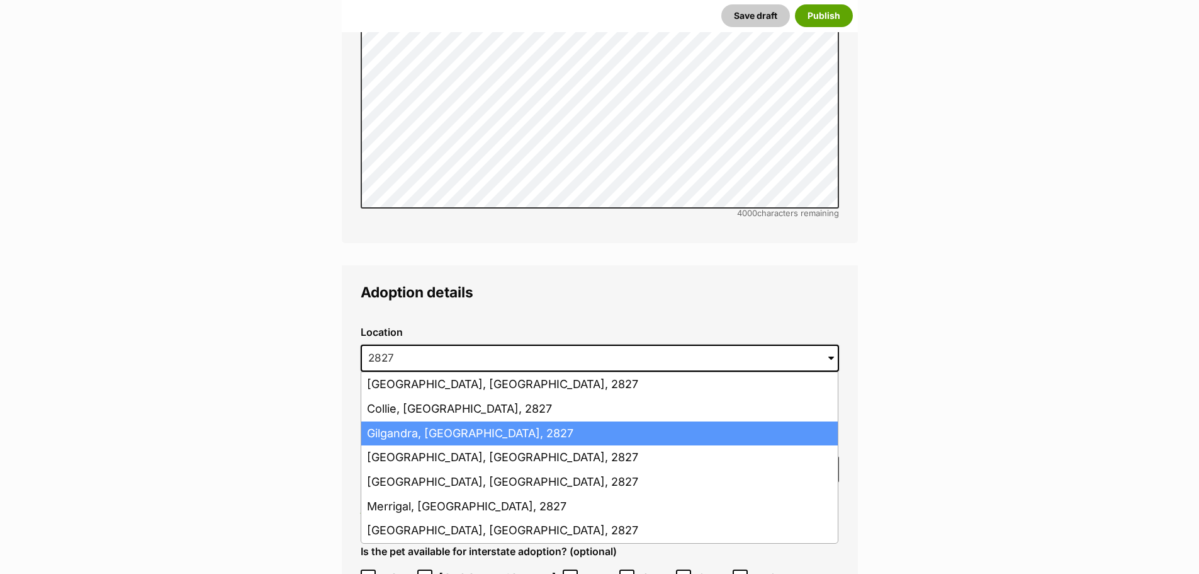
click at [450, 421] on li "Gilgandra, New South Wales, 2827" at bounding box center [599, 433] width 477 height 25
type input "Gilgandra, New South Wales, 2827"
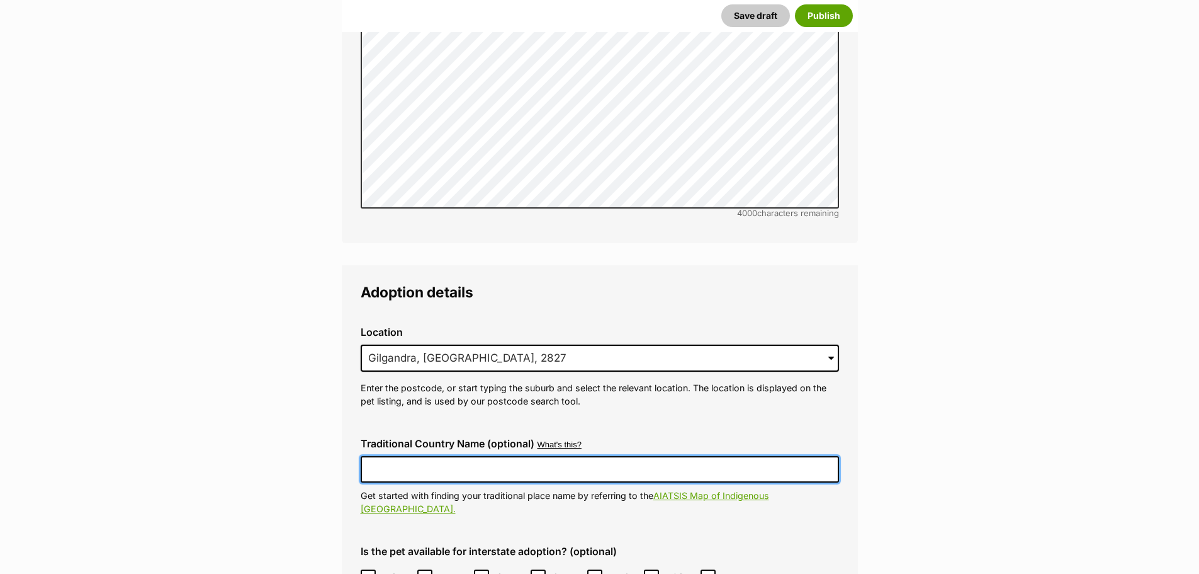
click at [431, 456] on input "Traditional Country Name (optional)" at bounding box center [600, 469] width 479 height 26
type input "Wiradjuri"
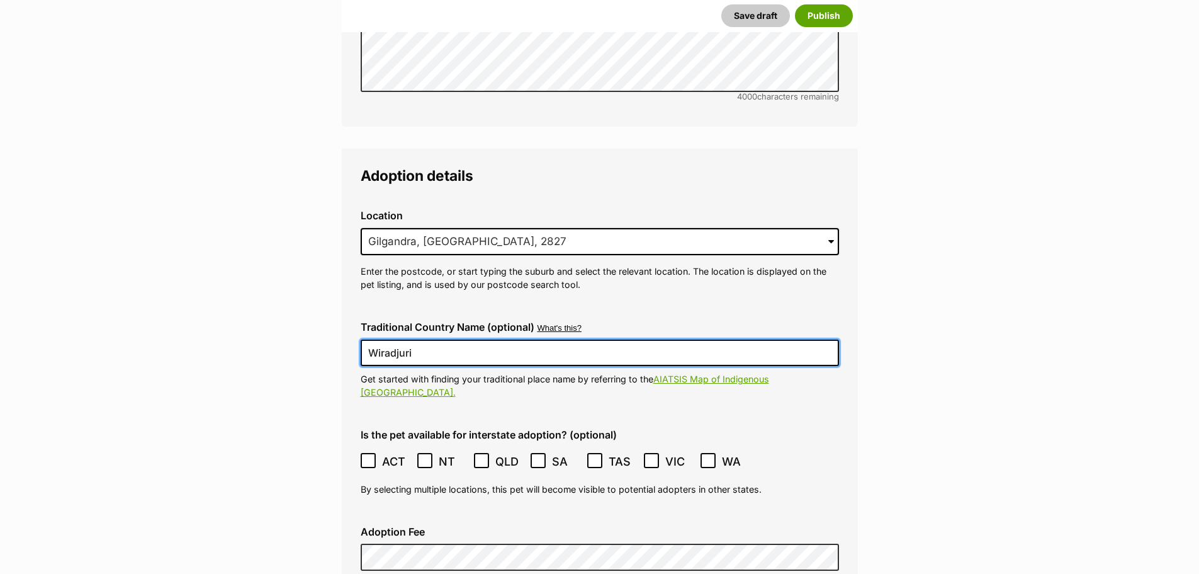
scroll to position [2801, 0]
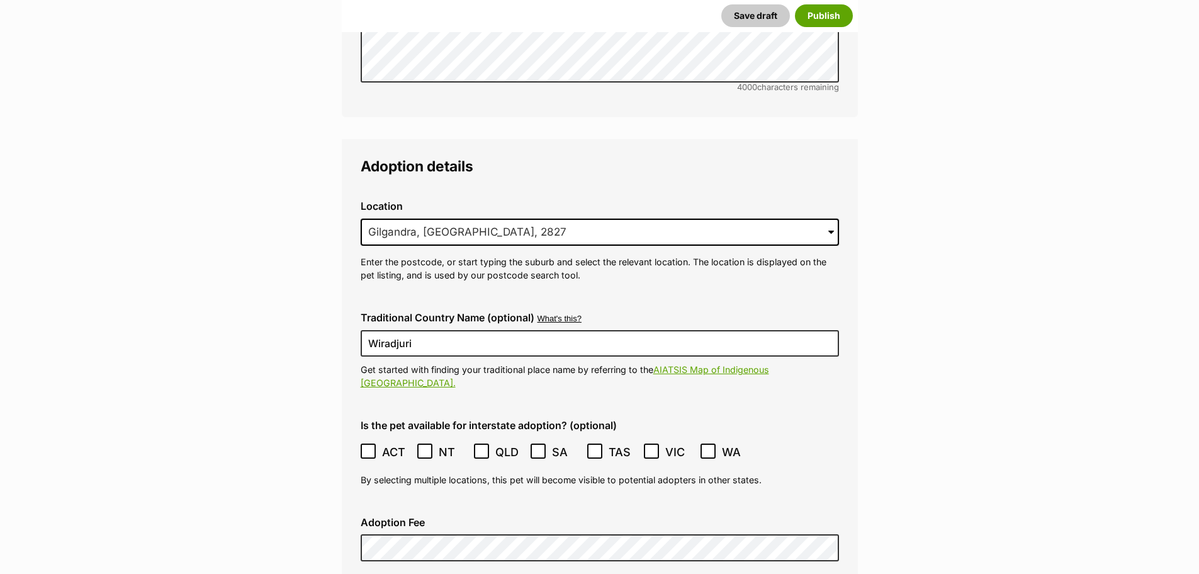
click at [370, 446] on icon at bounding box center [368, 450] width 9 height 9
click at [536, 446] on icon at bounding box center [538, 450] width 9 height 9
click at [595, 448] on icon at bounding box center [595, 451] width 8 height 6
click at [650, 446] on icon at bounding box center [651, 450] width 9 height 9
click at [708, 448] on icon at bounding box center [709, 451] width 8 height 6
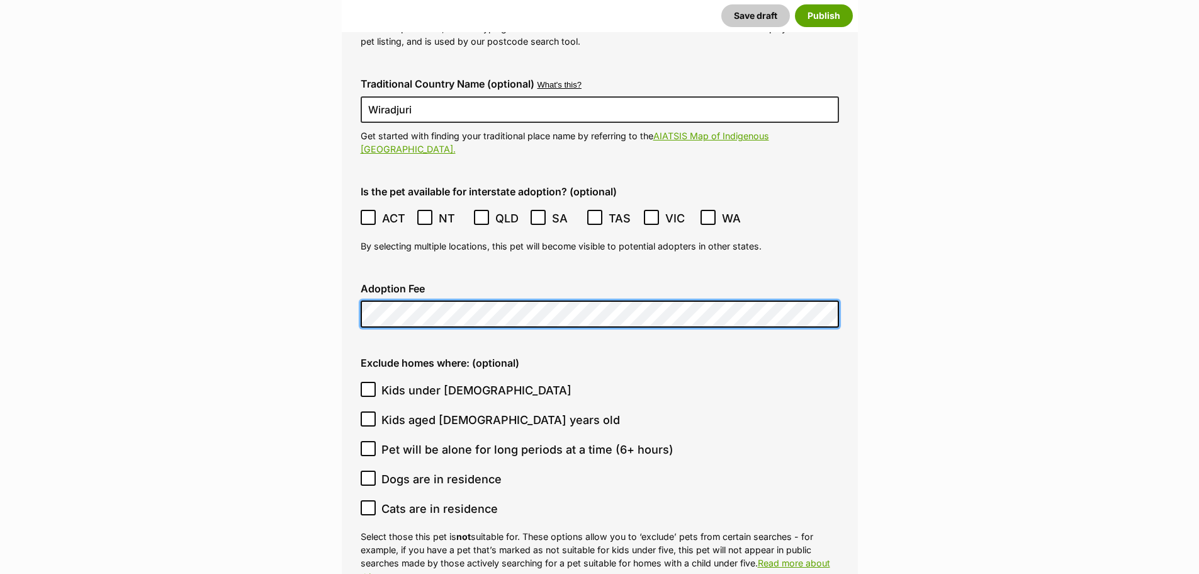
scroll to position [3053, 0]
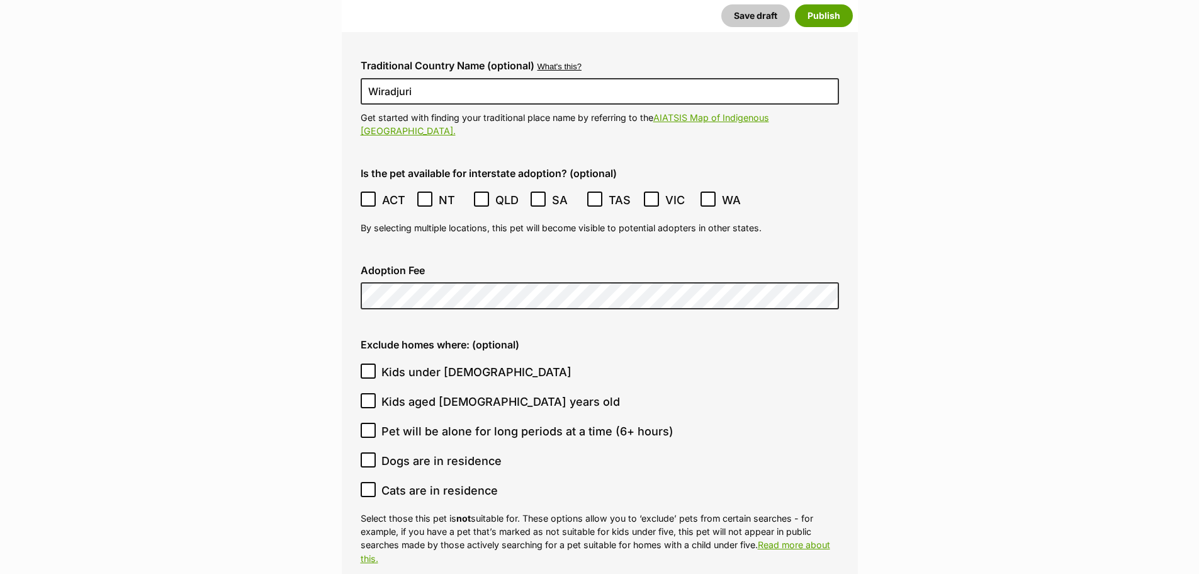
click at [367, 366] on icon at bounding box center [368, 370] width 9 height 9
click at [367, 363] on input "Kids under 5 years old" at bounding box center [368, 370] width 15 height 15
checkbox input "true"
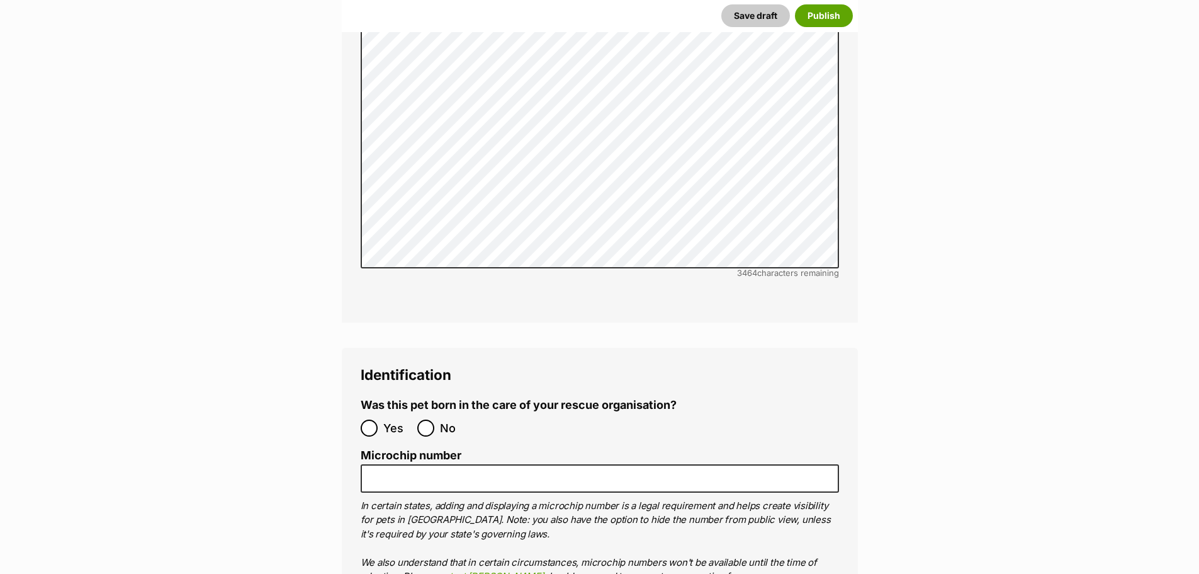
scroll to position [3746, 0]
click at [426, 418] on input "No" at bounding box center [425, 426] width 17 height 17
radio input "true"
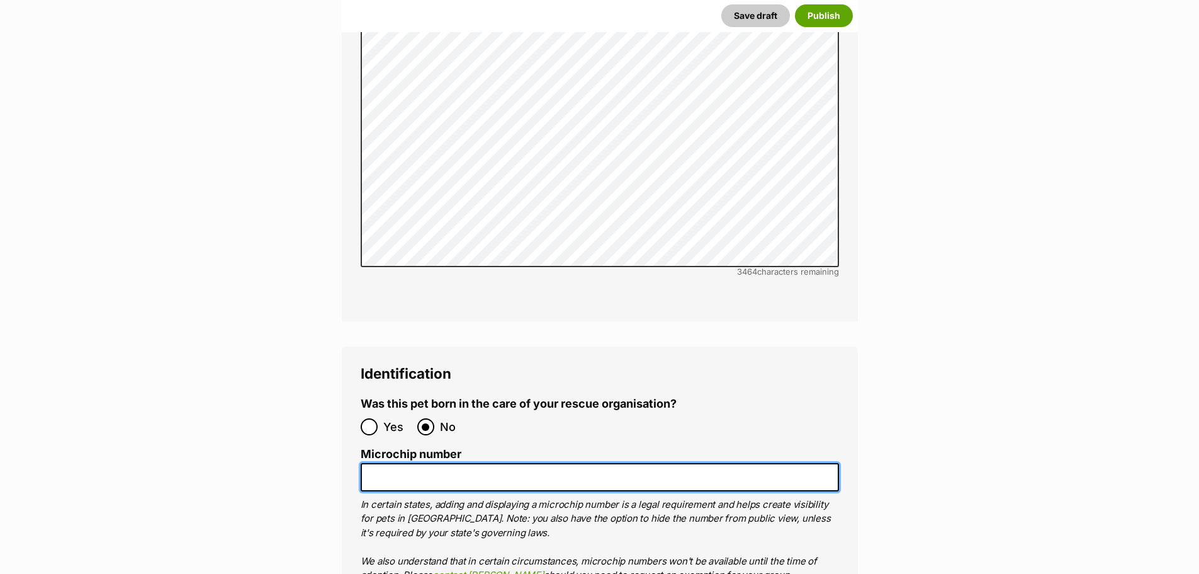
click at [434, 463] on input "Microchip number" at bounding box center [600, 477] width 479 height 28
type input "9"
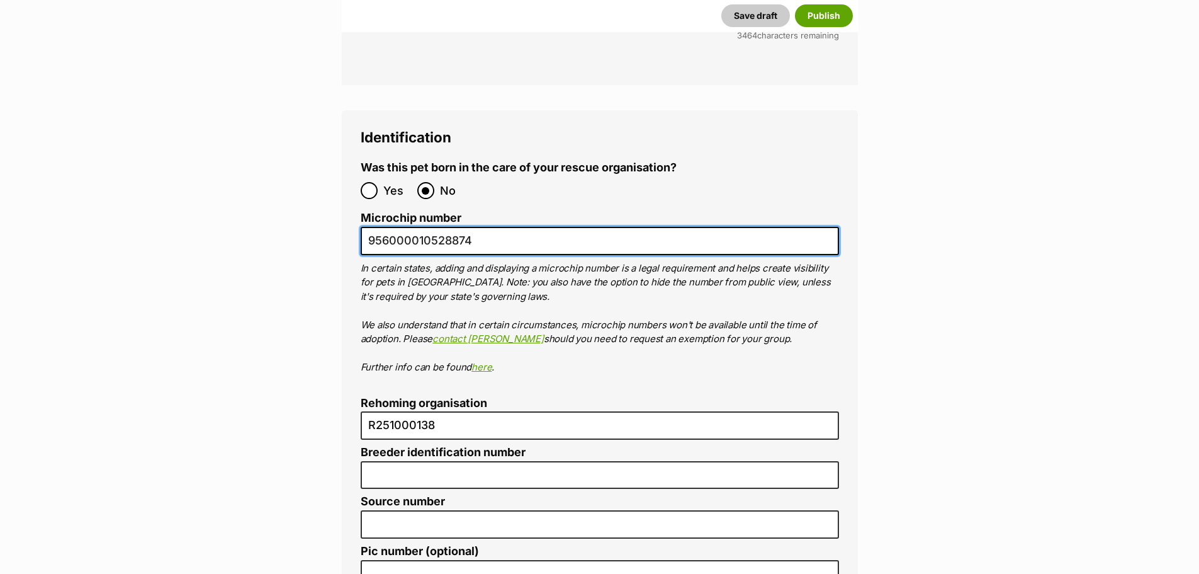
scroll to position [3997, 0]
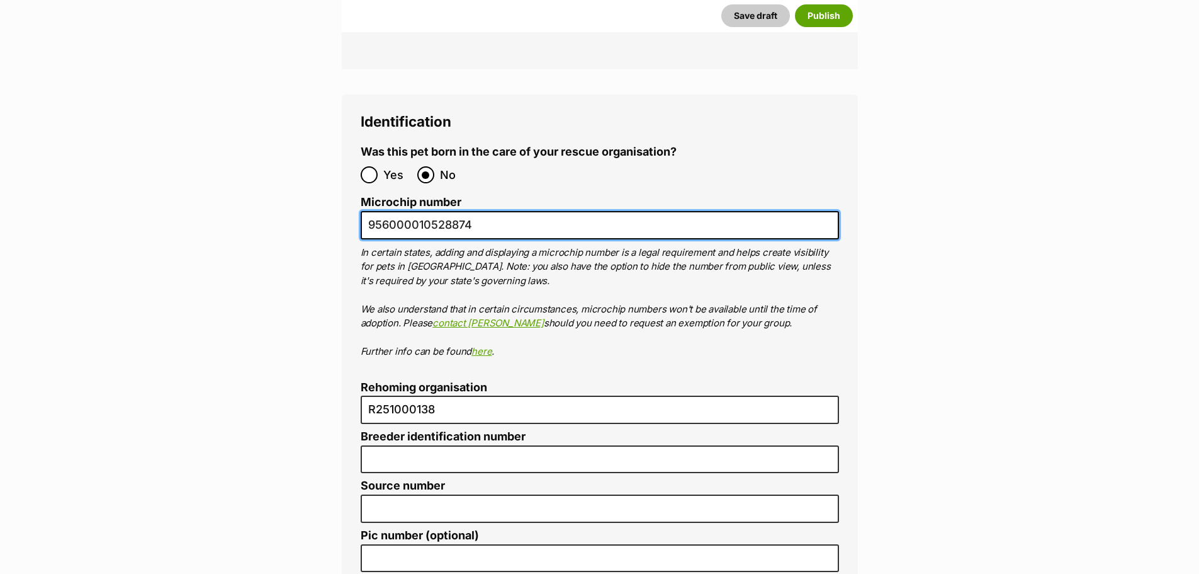
type input "956000010528874"
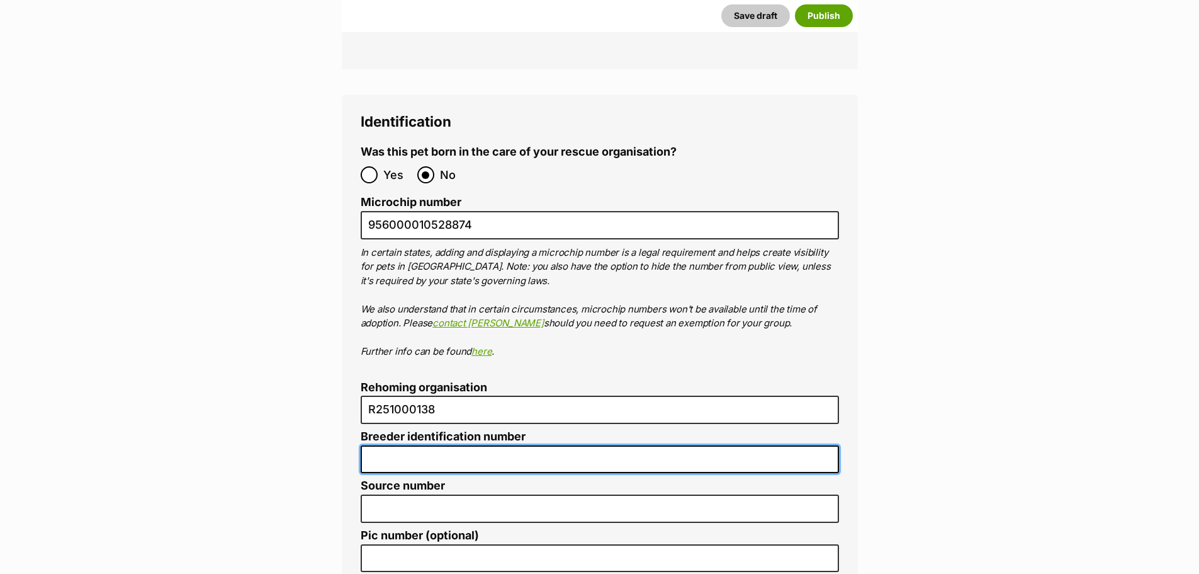
click at [388, 445] on input "Breeder identification number" at bounding box center [600, 459] width 479 height 28
type input "R251000138"
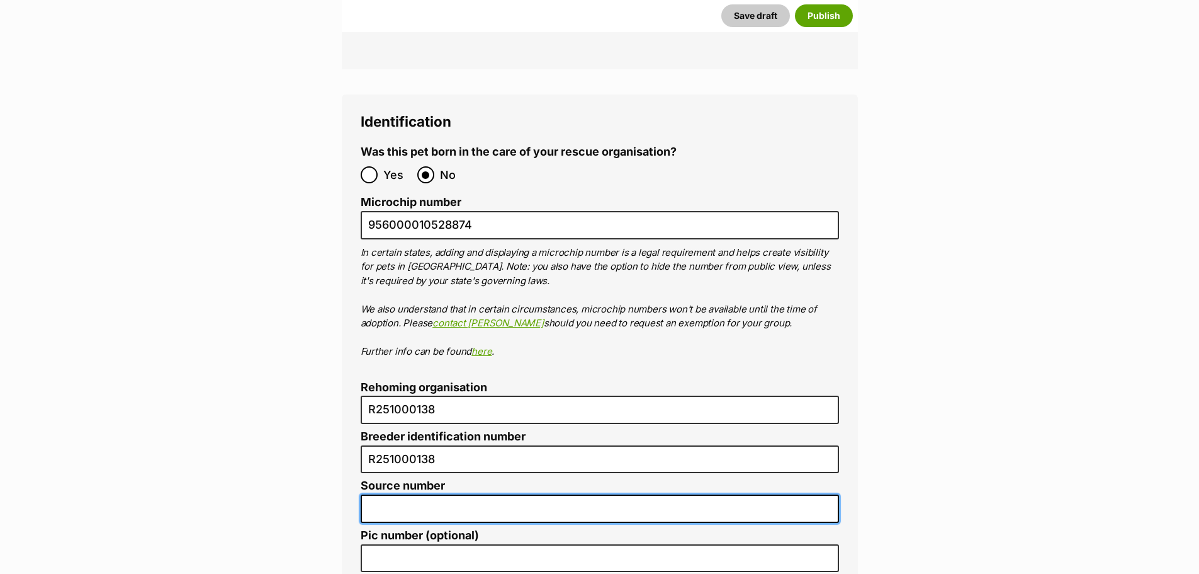
click at [397, 494] on input "Source number" at bounding box center [600, 508] width 479 height 28
type input "R251000138"
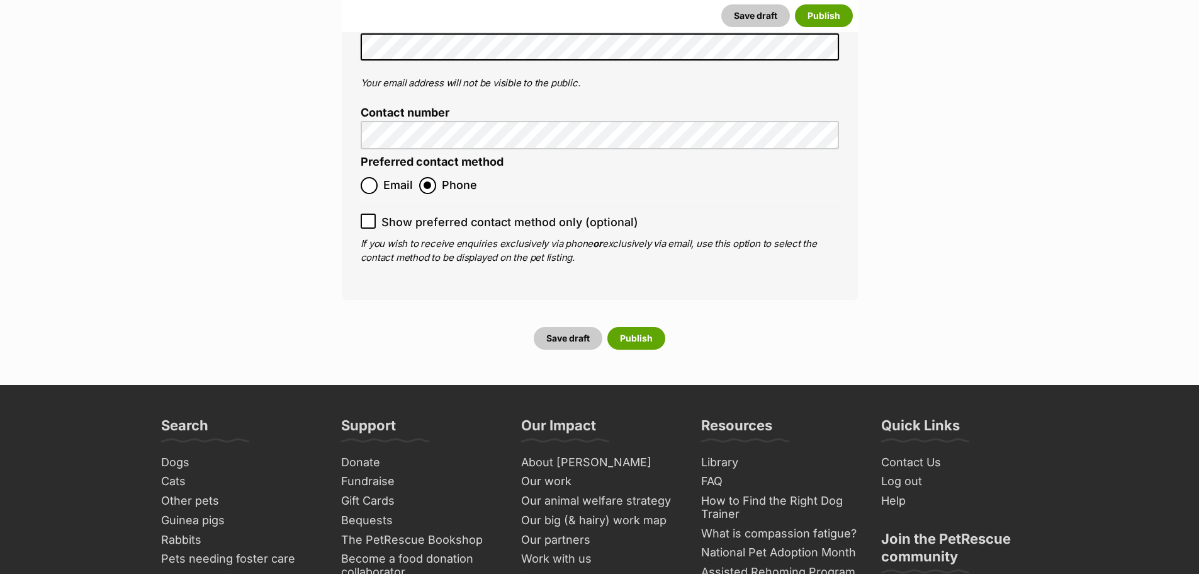
scroll to position [5062, 0]
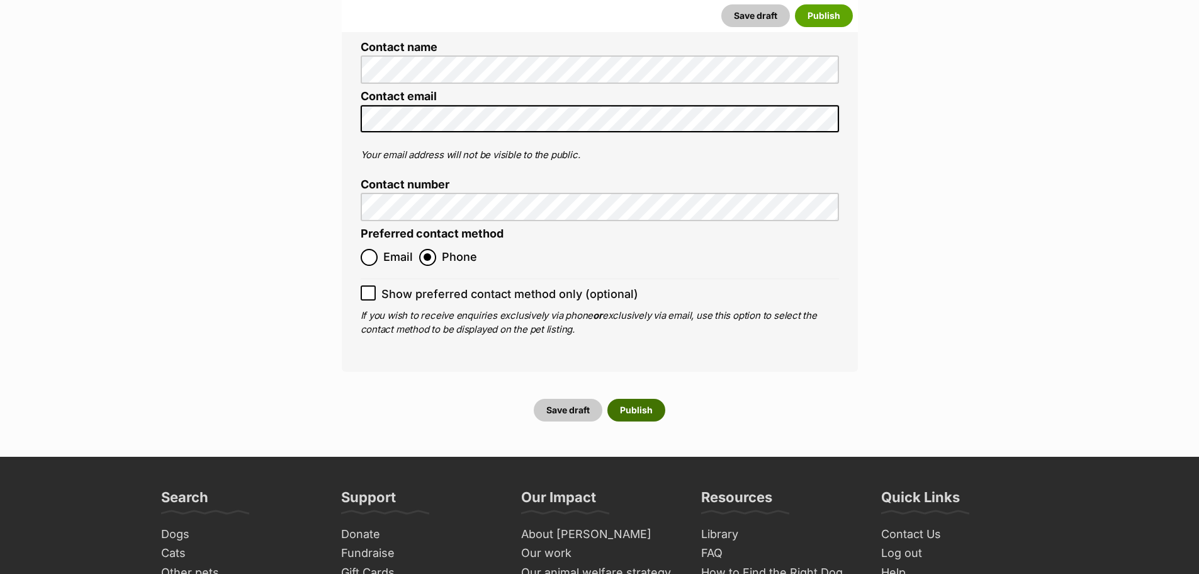
click at [628, 399] on button "Publish" at bounding box center [637, 410] width 58 height 23
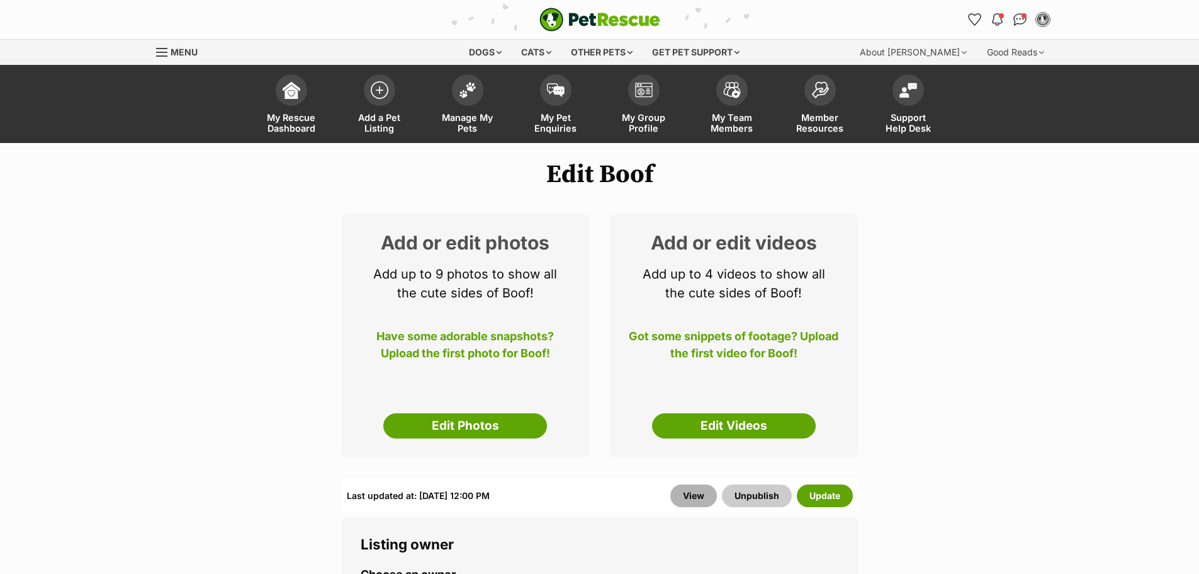
click at [696, 494] on link "View" at bounding box center [694, 495] width 47 height 23
